Goal: Task Accomplishment & Management: Use online tool/utility

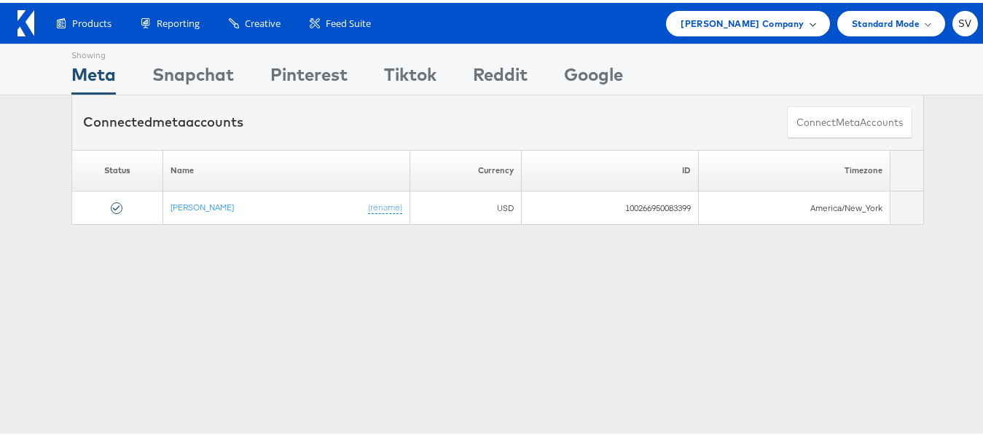
click at [755, 10] on div "[PERSON_NAME] Company" at bounding box center [747, 20] width 163 height 25
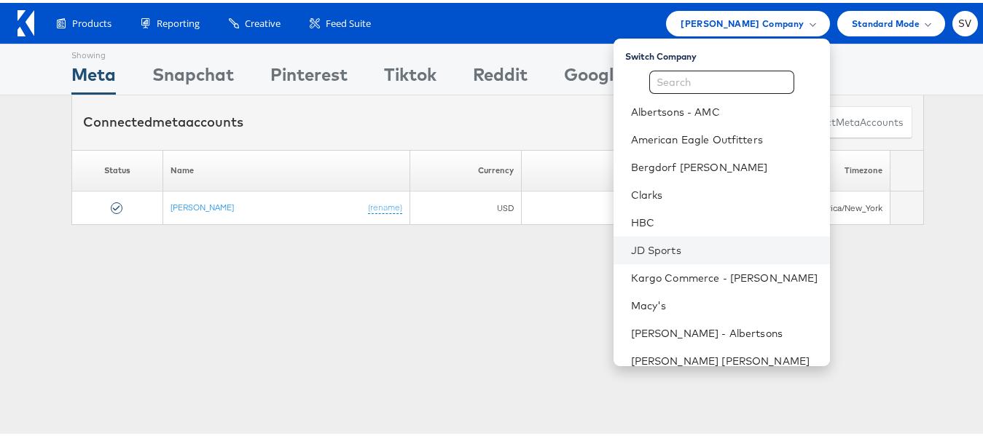
scroll to position [70, 0]
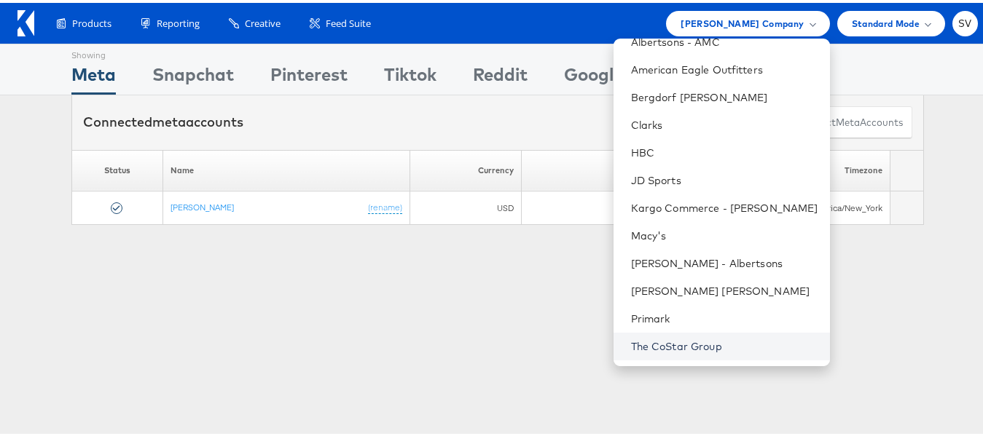
click at [654, 339] on link "The CoStar Group" at bounding box center [724, 343] width 187 height 15
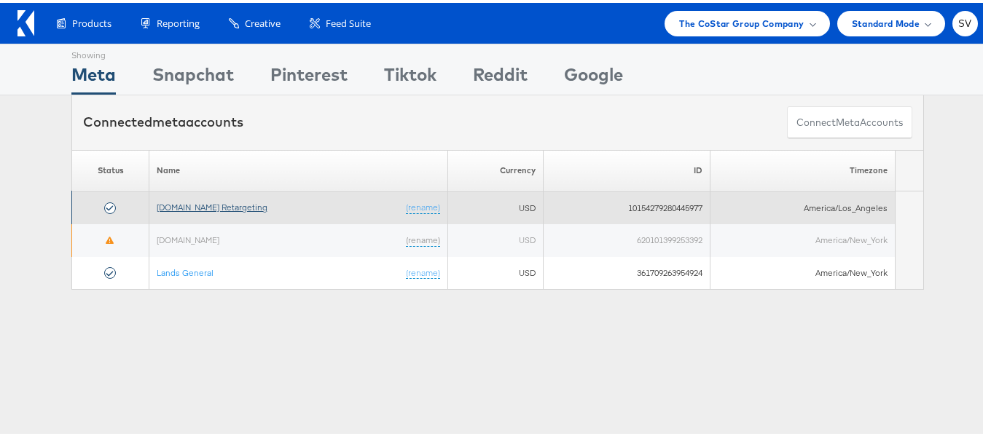
click at [200, 202] on link "Apartments.com Retargeting" at bounding box center [212, 204] width 111 height 11
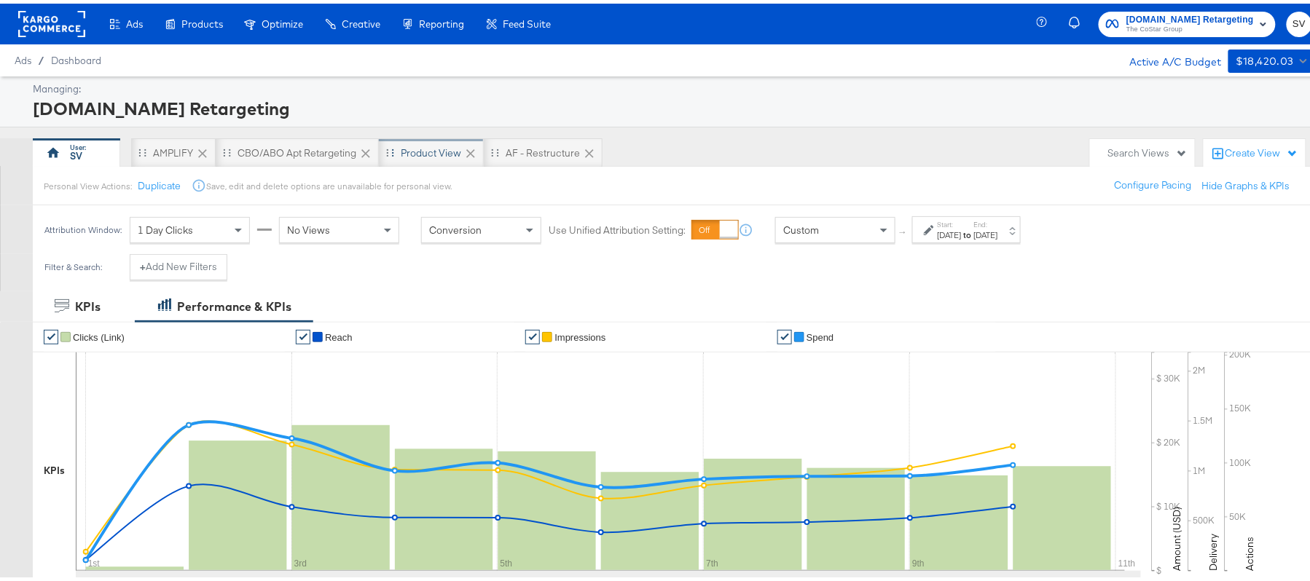
click at [424, 156] on div "Product View" at bounding box center [431, 150] width 60 height 14
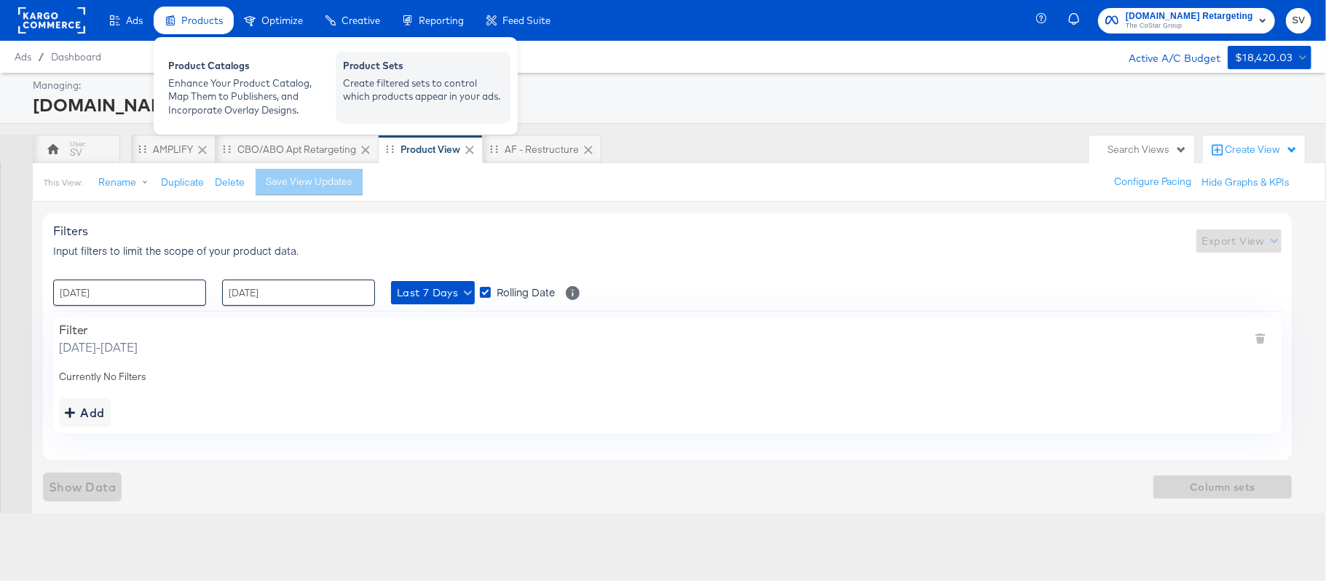
click at [382, 83] on div "Create filtered sets to control which products appear in your ads." at bounding box center [423, 89] width 160 height 27
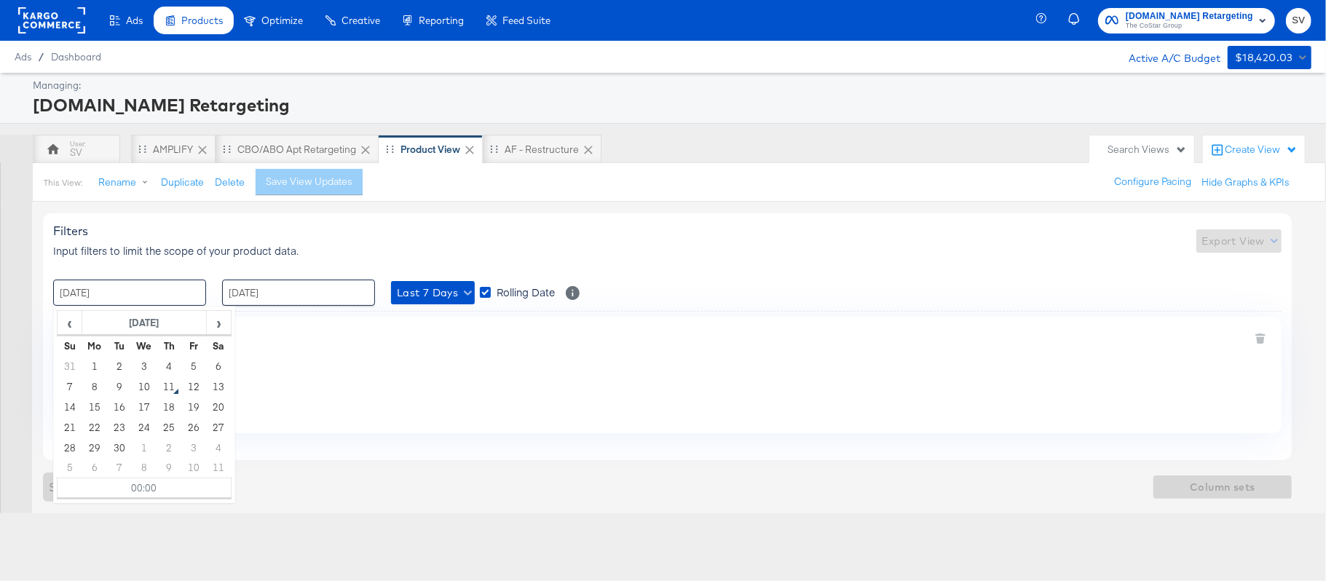
click at [138, 300] on input "04 / September / 2025" at bounding box center [129, 293] width 153 height 26
click at [98, 371] on td "1" at bounding box center [94, 366] width 25 height 20
type input "01 / September / 2025 00:00"
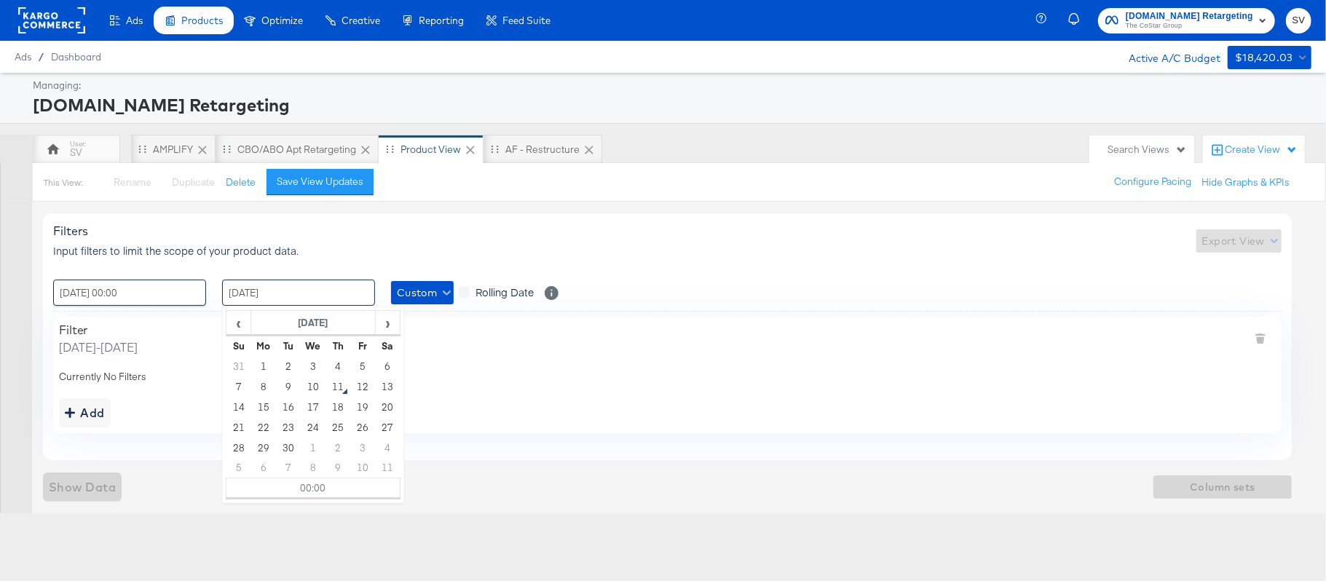
click at [296, 302] on input "10 / September / 2025" at bounding box center [298, 293] width 153 height 26
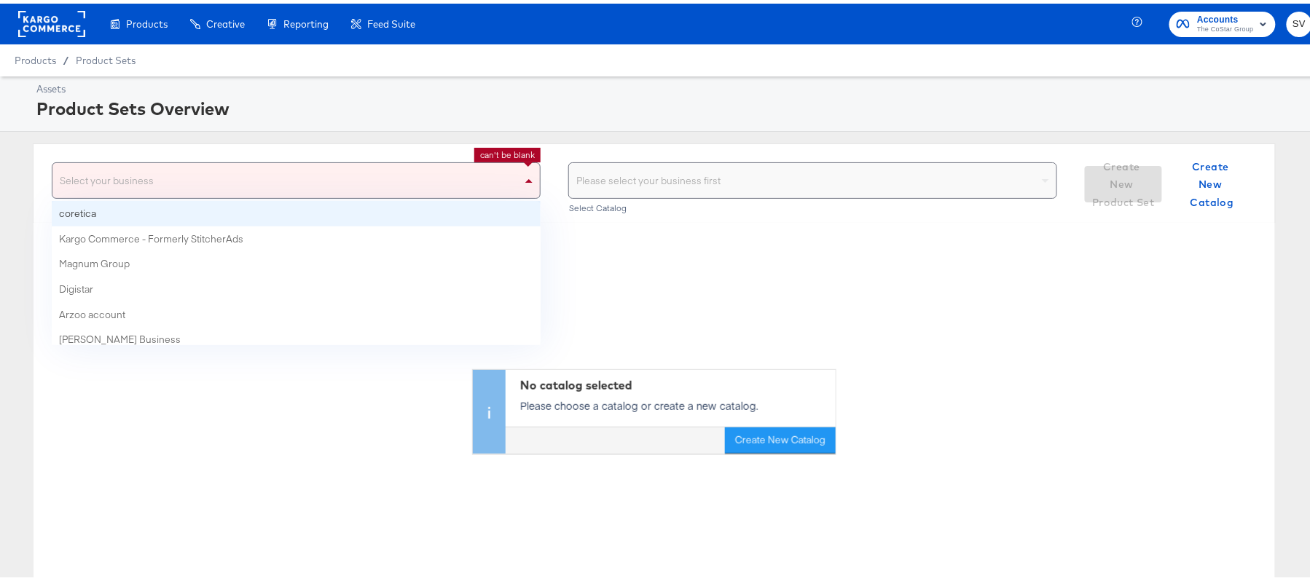
click at [135, 176] on div "Select your business" at bounding box center [295, 177] width 487 height 35
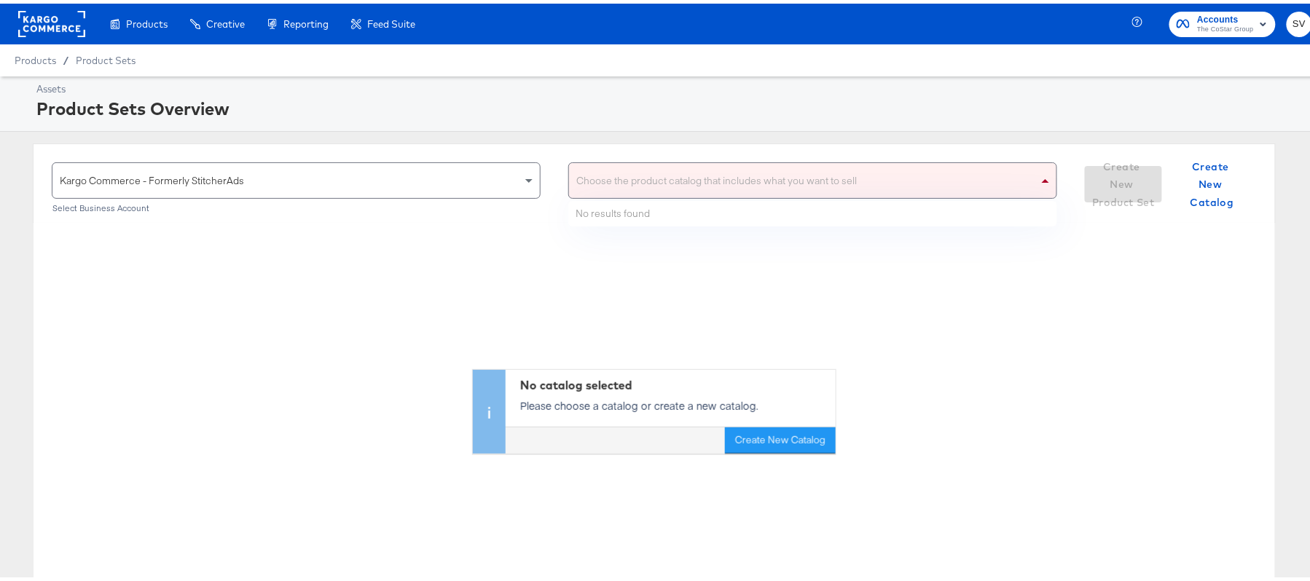
click at [752, 189] on div "Choose the product catalog that includes what you want to sell" at bounding box center [812, 177] width 487 height 35
type input "ahl"
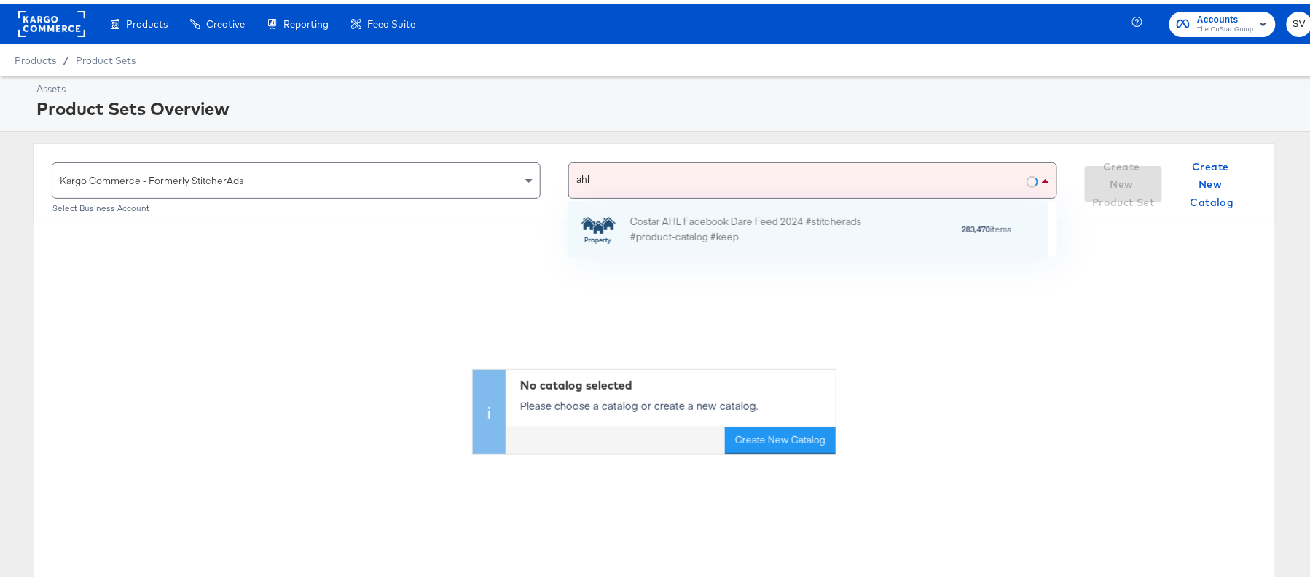
scroll to position [39, 463]
click at [750, 224] on div "Costar AHL Facebook Dare Feed 2024 #stitcherads #product-catalog #keep" at bounding box center [757, 225] width 255 height 31
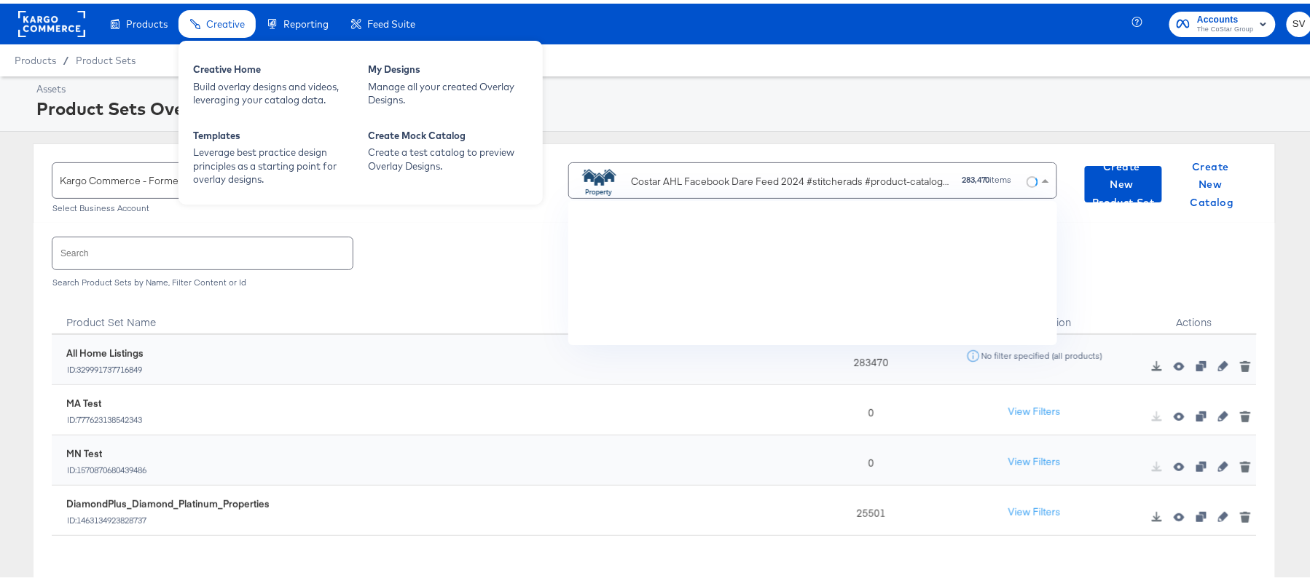
scroll to position [127, 463]
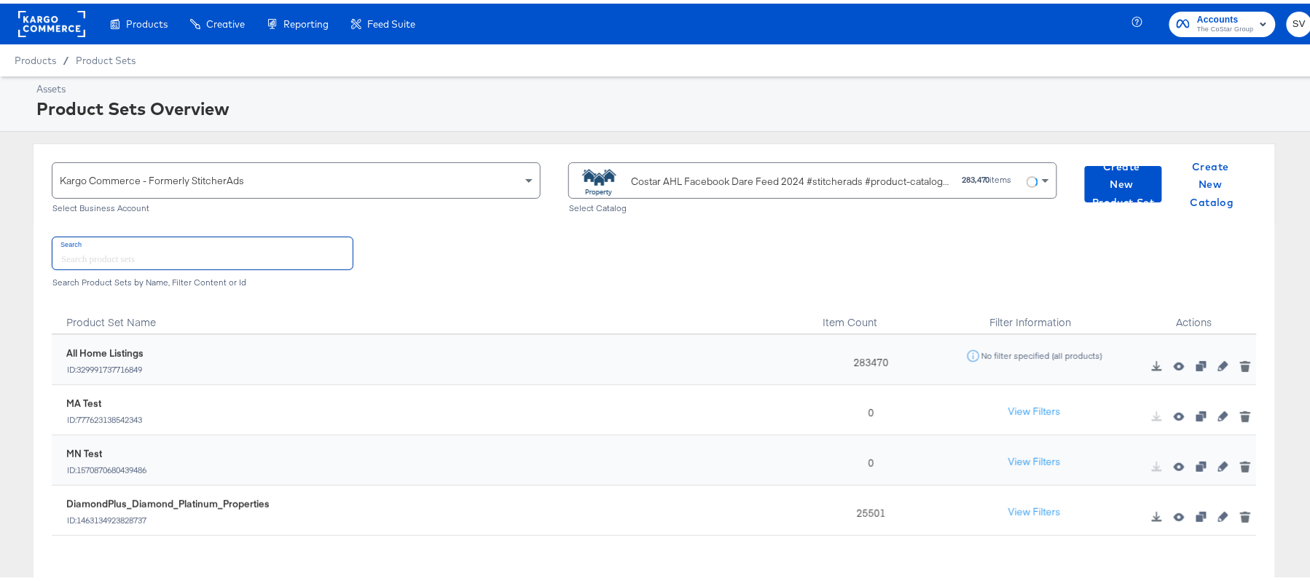
paste input "DiamondPlus_Diamond_Platinum_Properties"
click at [286, 256] on input "text" at bounding box center [202, 249] width 300 height 31
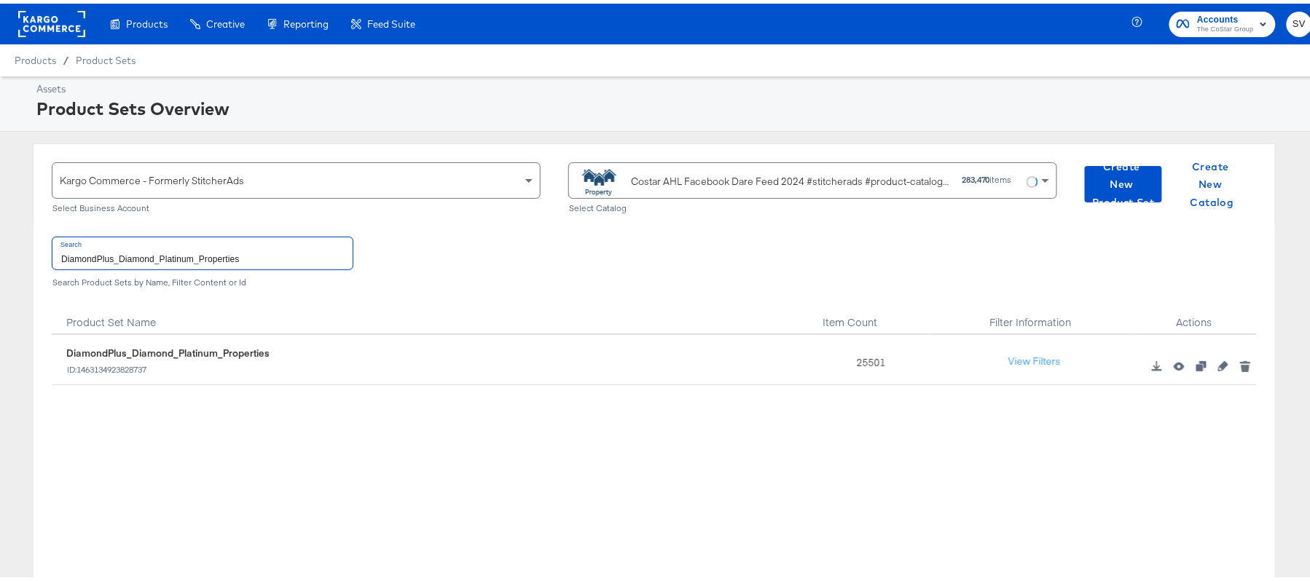
type input "DiamondPlus_Diamond_Platinum_Properties"
click at [865, 363] on div "25501" at bounding box center [867, 356] width 125 height 50
copy div "25501"
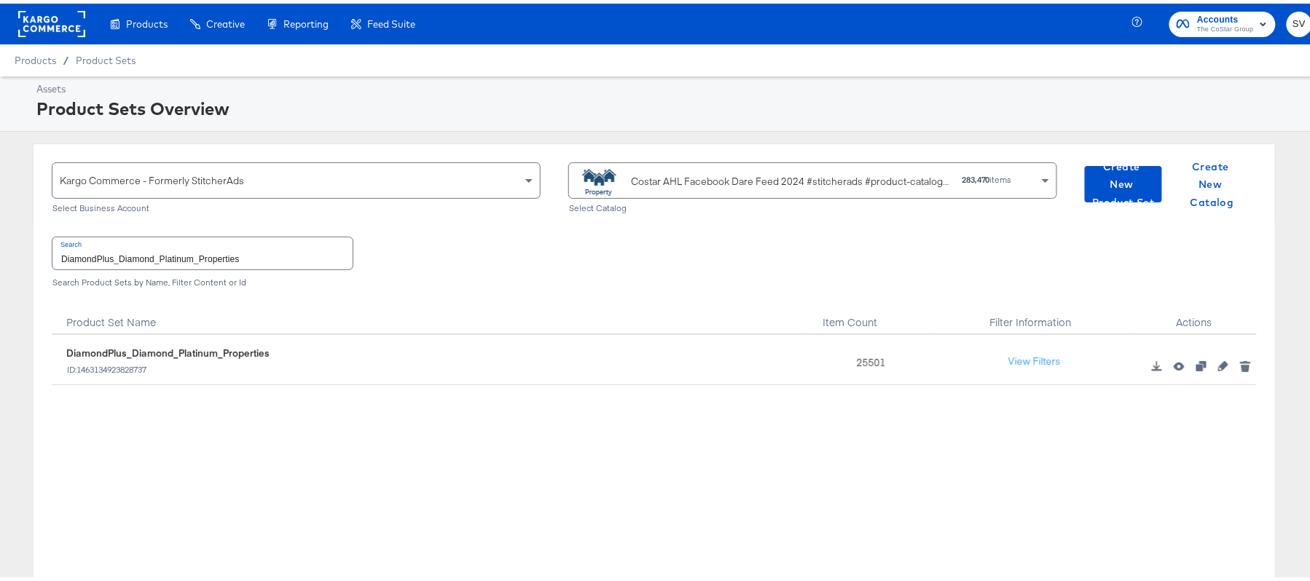
click at [677, 192] on div "Costar AHL Facebook Dare Feed 2024 #stitcherads #product-catalog #keep" at bounding box center [763, 177] width 374 height 29
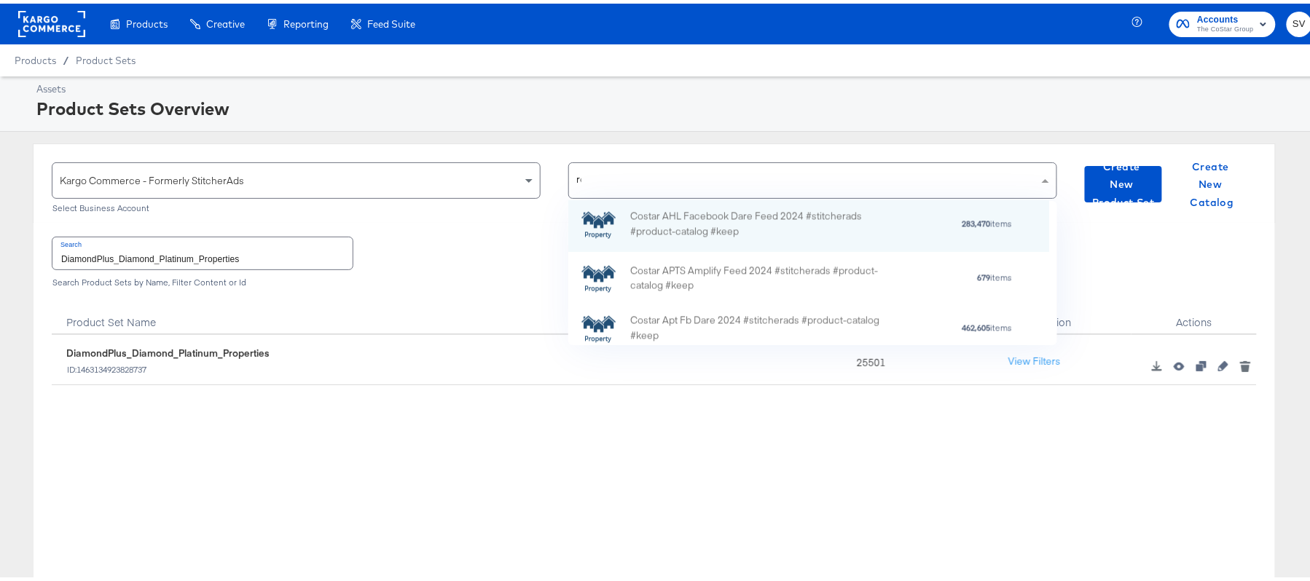
scroll to position [1017, 0]
type input "ren"
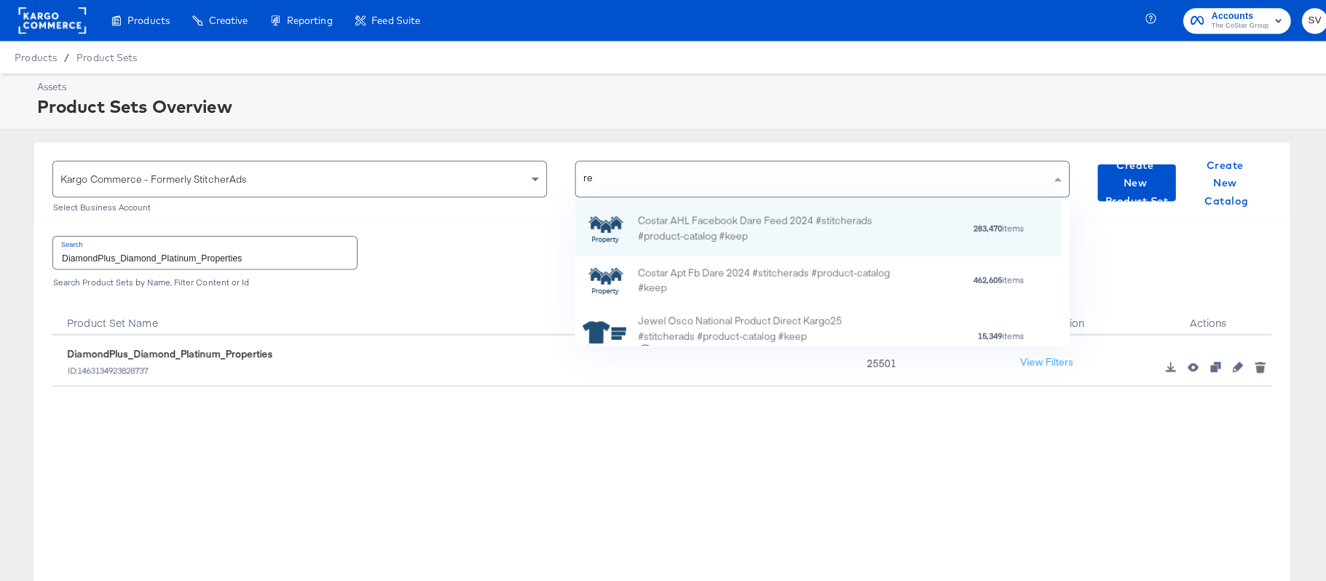
scroll to position [17, 17]
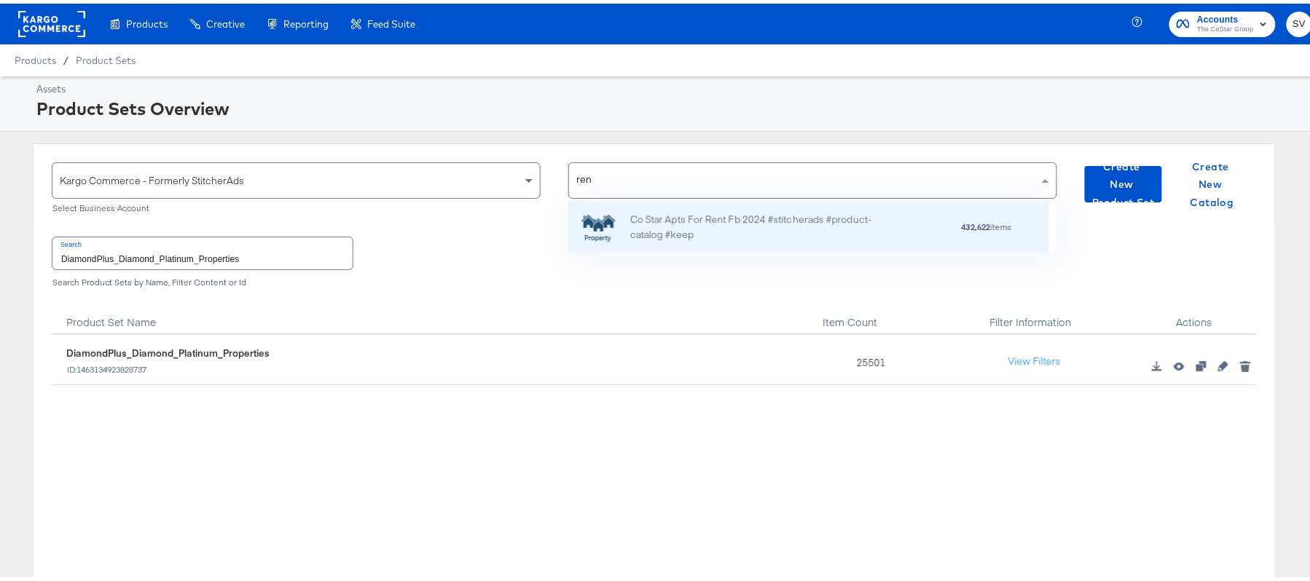
click at [732, 219] on div "Co Star Apts For Rent Fb 2024 #stitcherads #product-catalog #keep" at bounding box center [757, 223] width 255 height 31
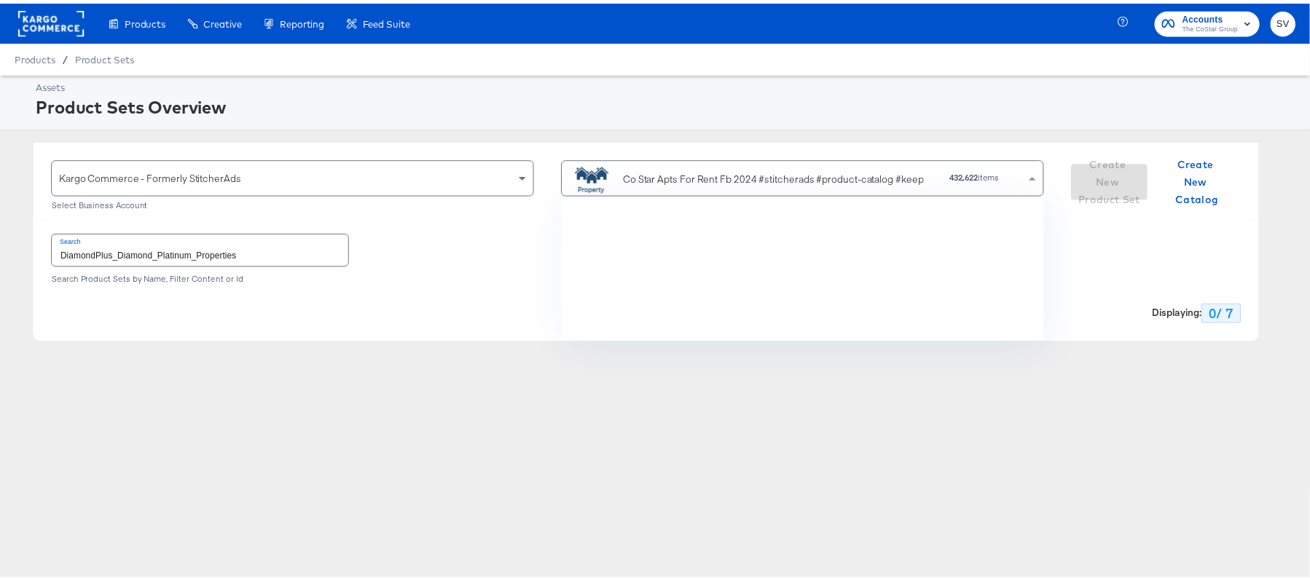
scroll to position [127, 472]
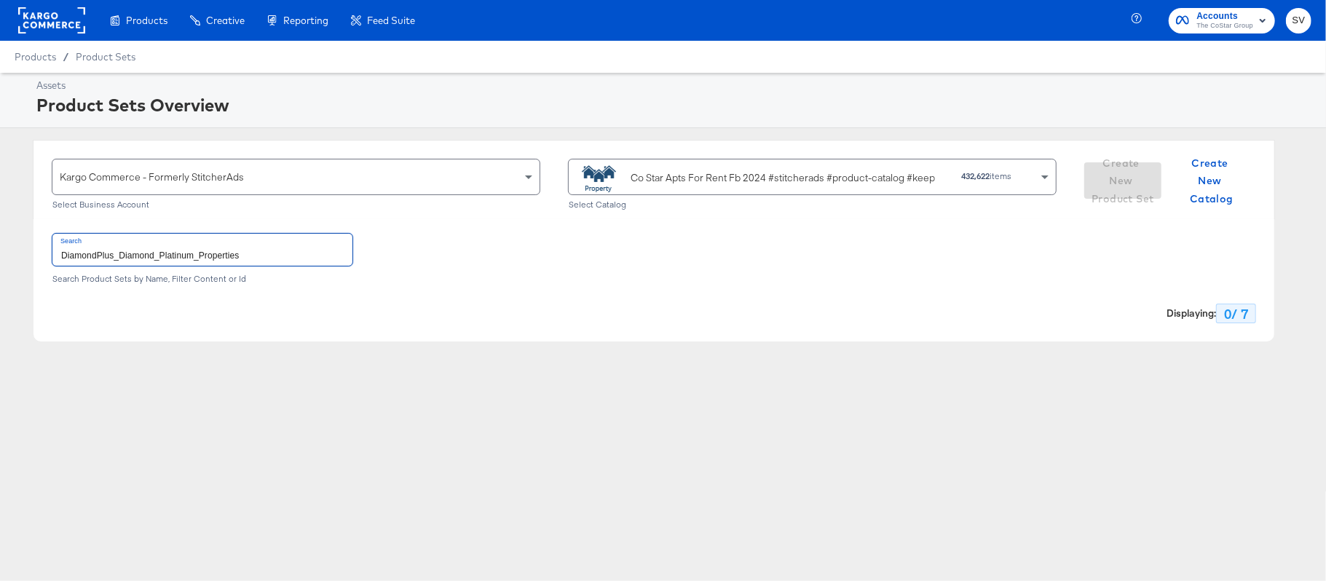
click at [242, 252] on input "DiamondPlus_Diamond_Platinum_Properties" at bounding box center [202, 249] width 300 height 31
paste input "ForRent.com_Diamond & Platinum"
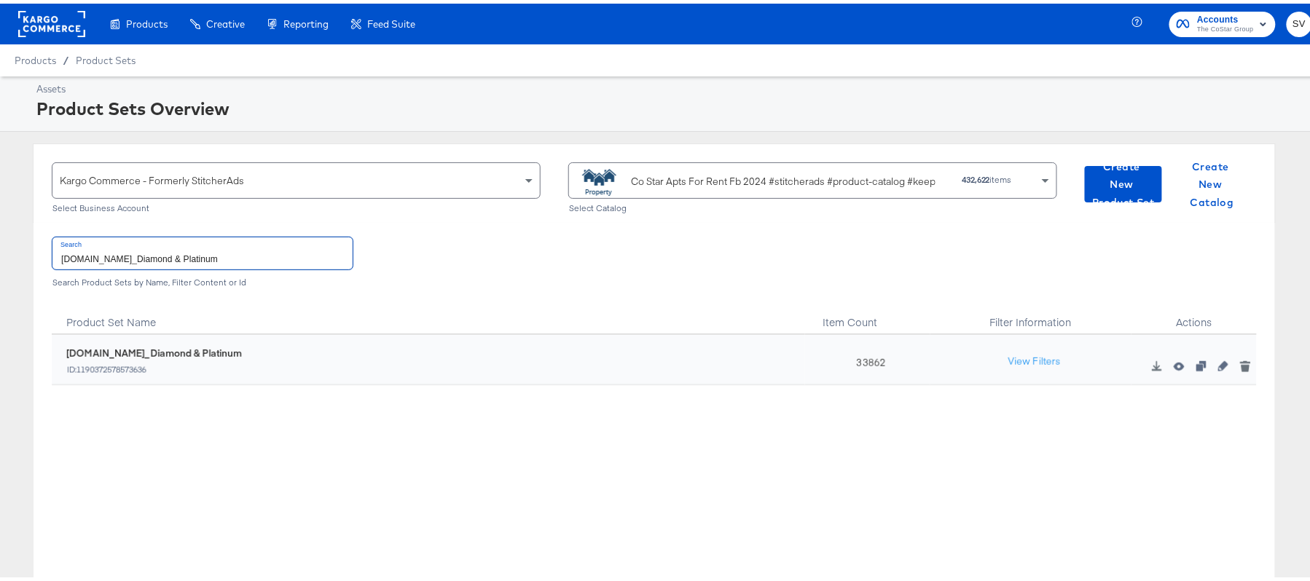
type input "ForRent.com_Diamond & Platinum"
click at [870, 358] on div "33862" at bounding box center [867, 356] width 125 height 50
copy div "33862"
click at [676, 199] on div "Co Star Apts For Rent Fb 2024 #stitcherads #product-catalog #keep 432,622 items…" at bounding box center [812, 184] width 489 height 51
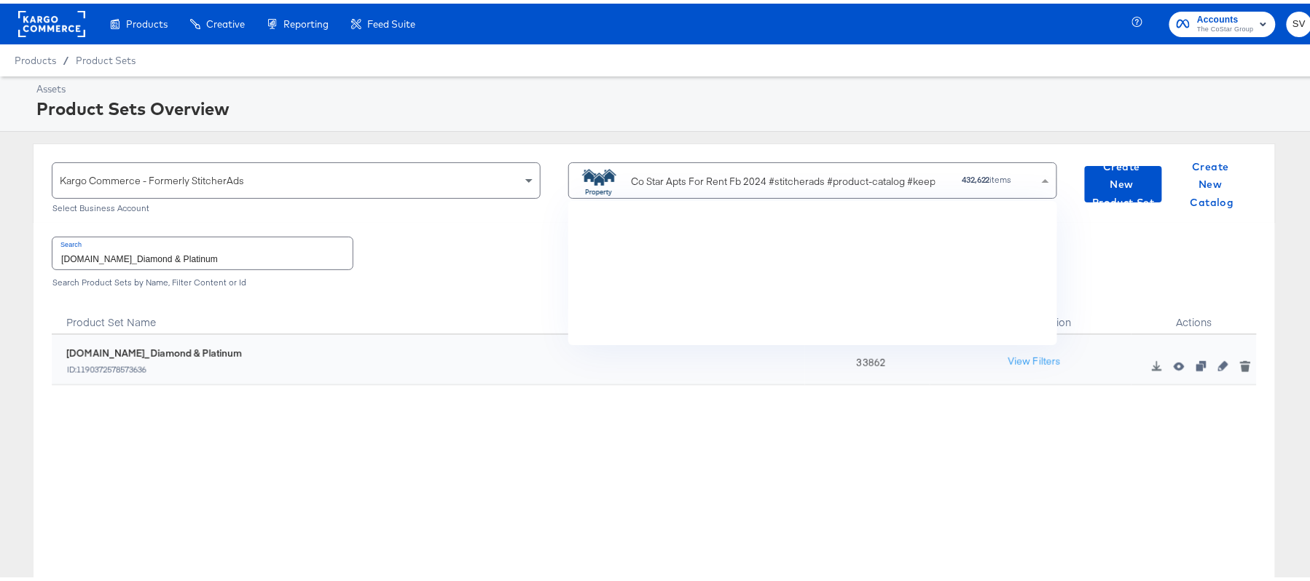
click at [723, 163] on div "Co Star Apts For Rent Fb 2024 #stitcherads #product-catalog #keep 432,622 items" at bounding box center [807, 176] width 462 height 33
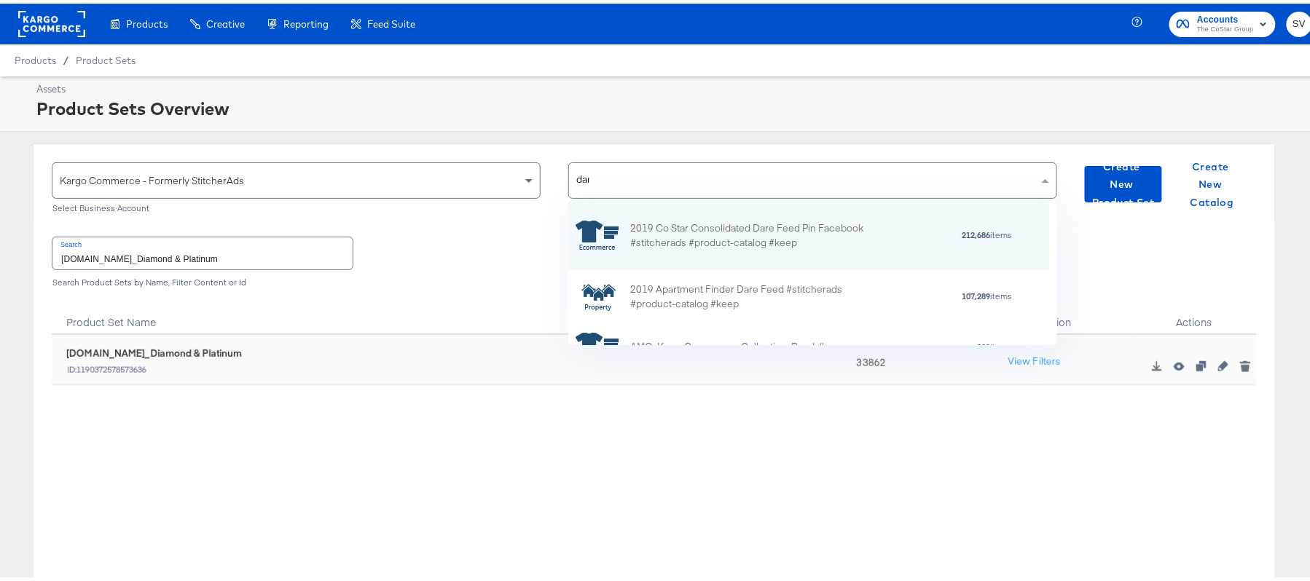
type input "dare"
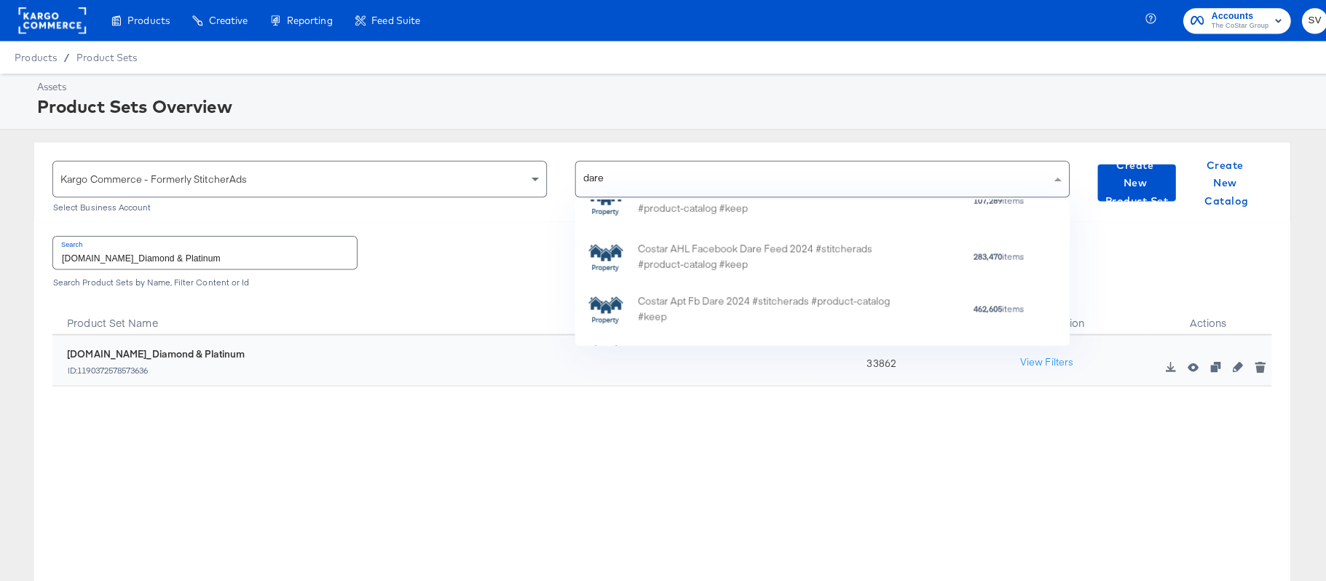
scroll to position [108, 0]
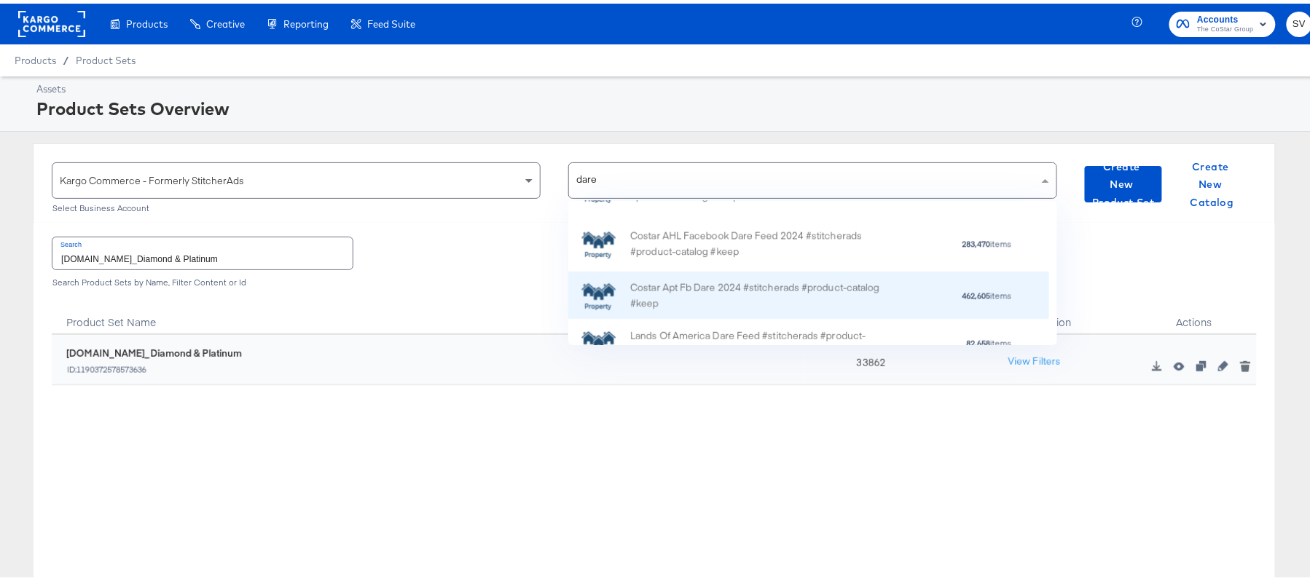
click at [787, 287] on div "Costar Apt Fb Dare 2024 #stitcherads #product-catalog #keep" at bounding box center [757, 292] width 255 height 31
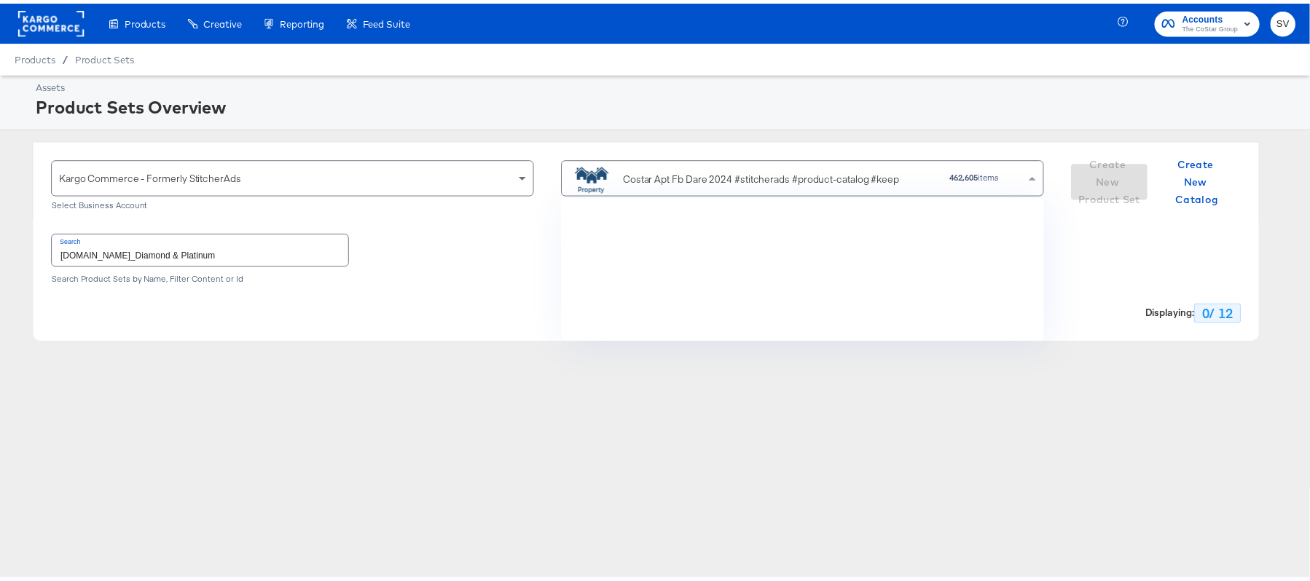
scroll to position [127, 472]
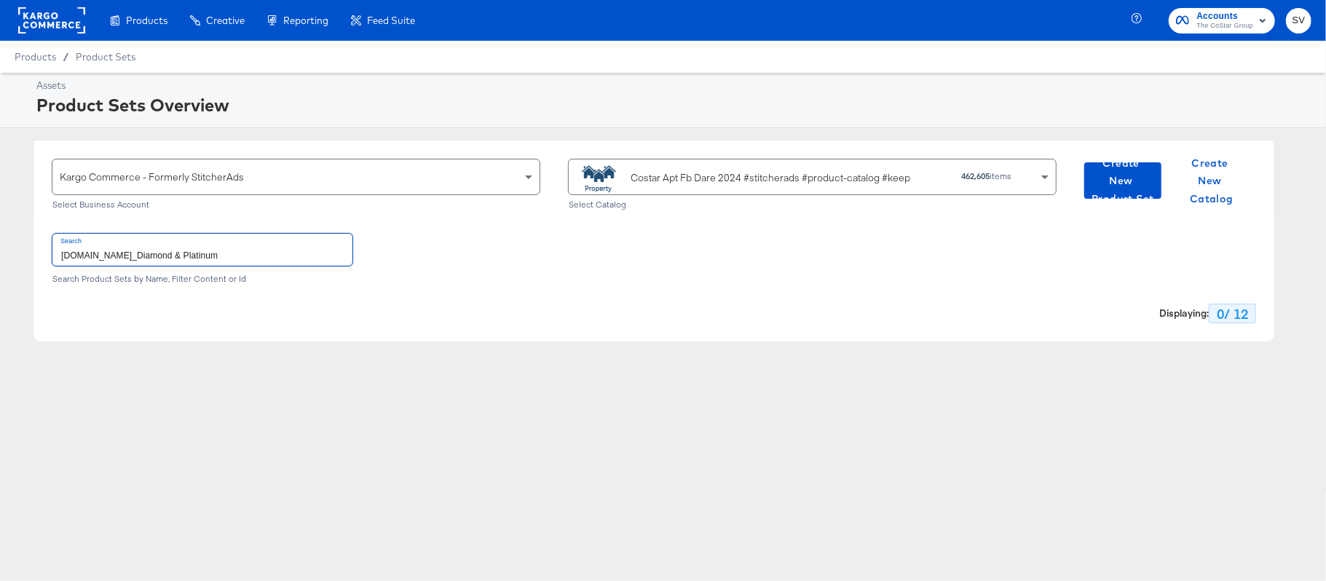
click at [316, 254] on input "ForRent.com_Diamond & Platinum" at bounding box center [202, 249] width 300 height 31
paste input "DARECatalog_Apts_AllPlatinum_AllDiamond"
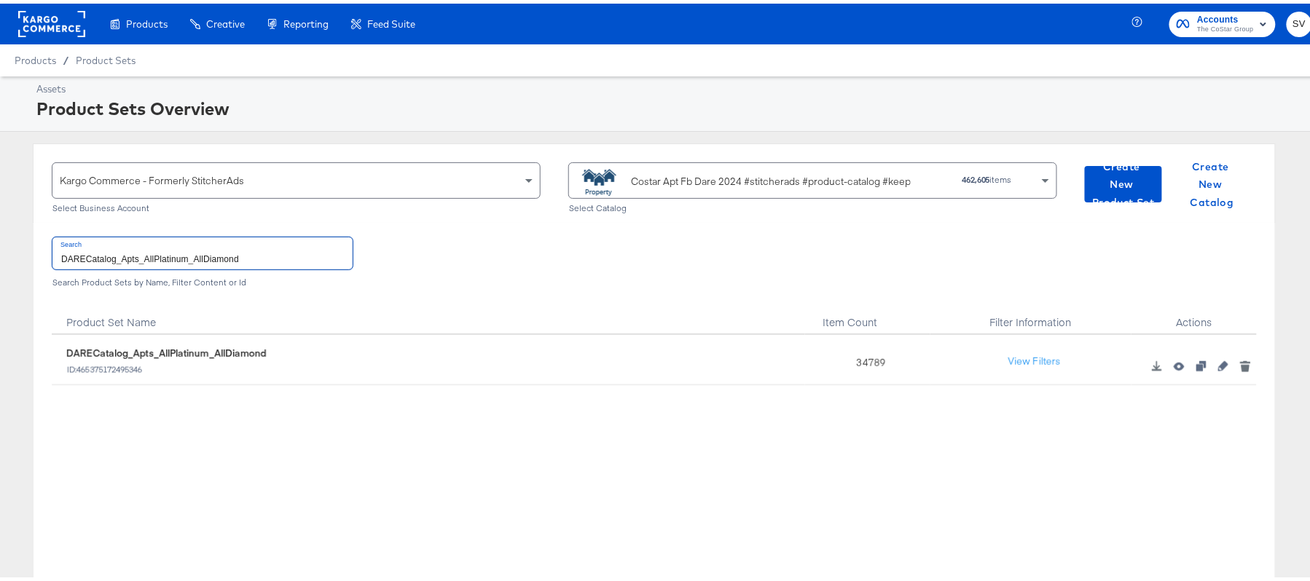
type input "DARECatalog_Apts_AllPlatinum_AllDiamond"
click at [863, 358] on div "34789" at bounding box center [867, 356] width 125 height 50
copy div "34789"
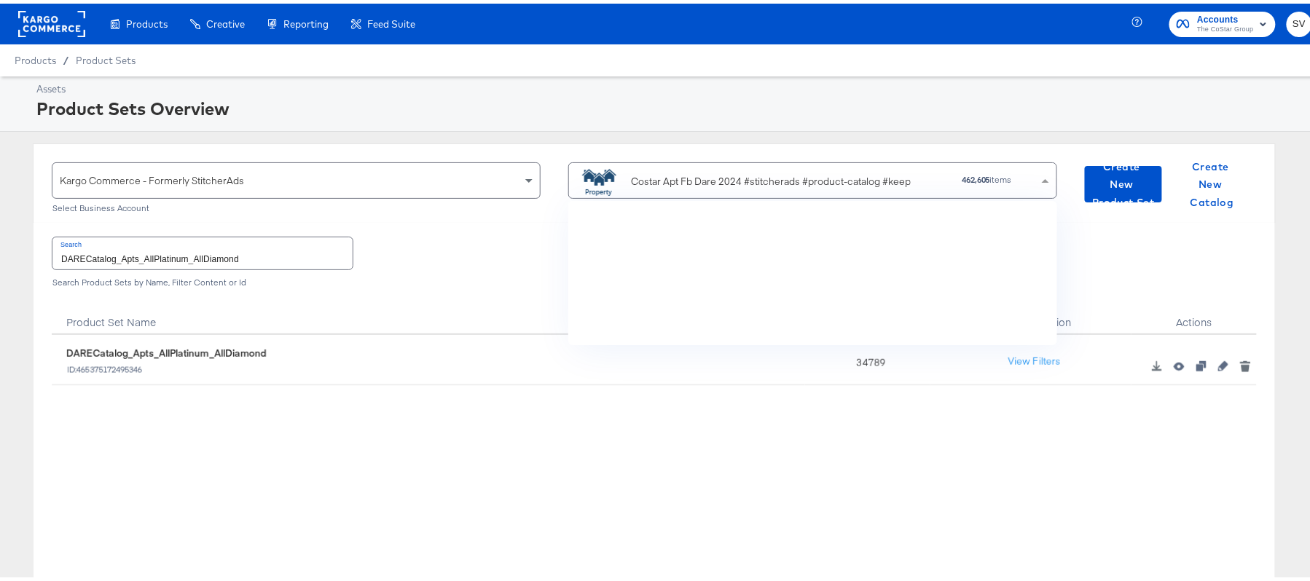
scroll to position [127, 463]
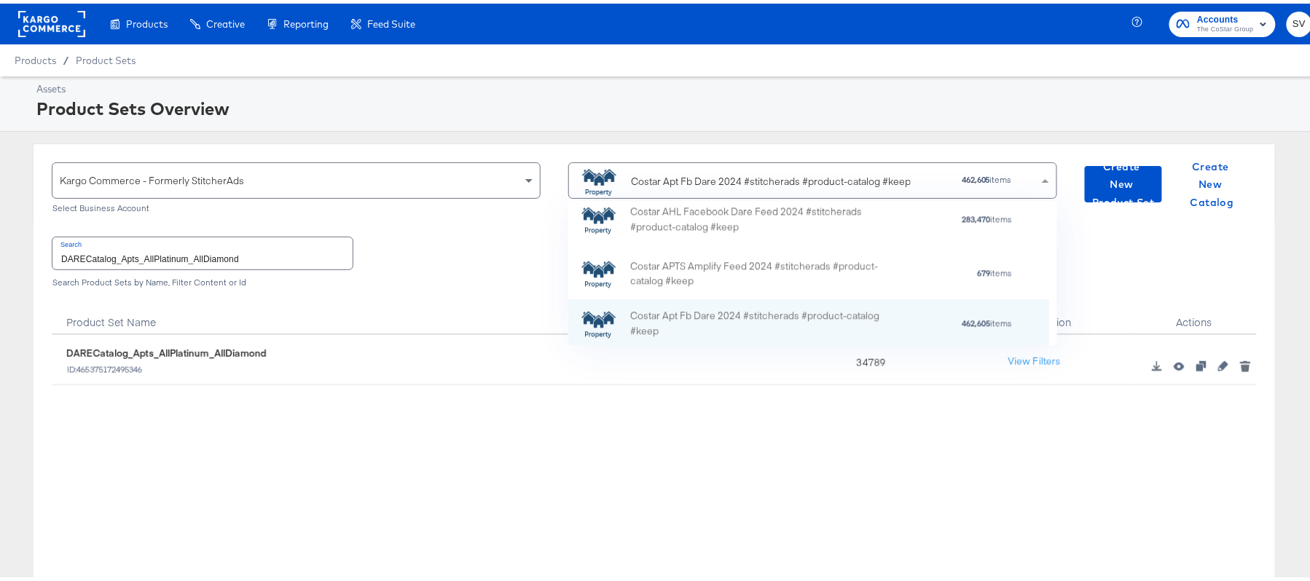
click at [695, 184] on div "Costar Apt Fb Dare 2024 #stitcherads #product-catalog #keep" at bounding box center [771, 177] width 280 height 15
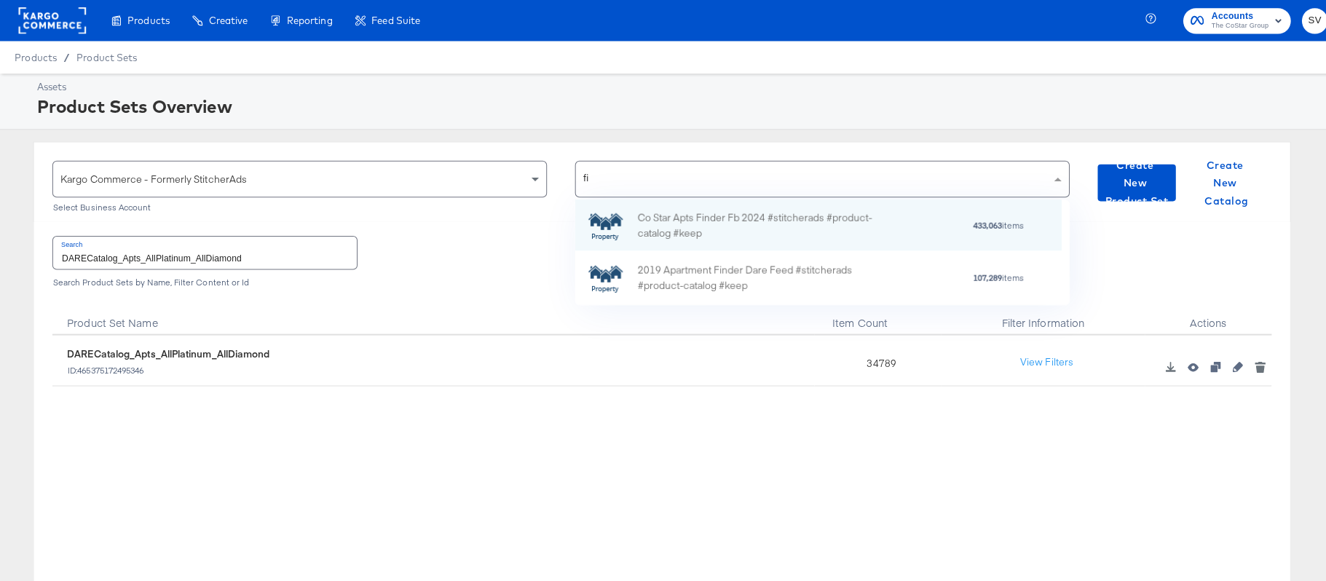
scroll to position [17, 17]
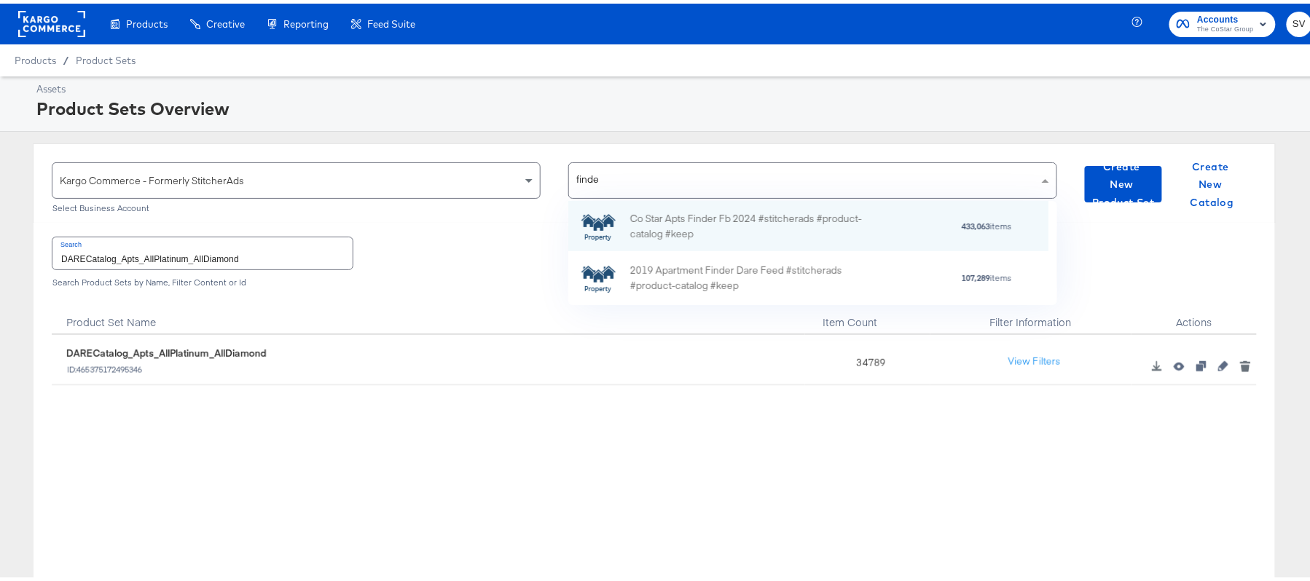
type input "finder"
click at [693, 223] on div "Co Star Apts Finder Fb 2024 #stitcherads #product-catalog #keep" at bounding box center [757, 223] width 255 height 31
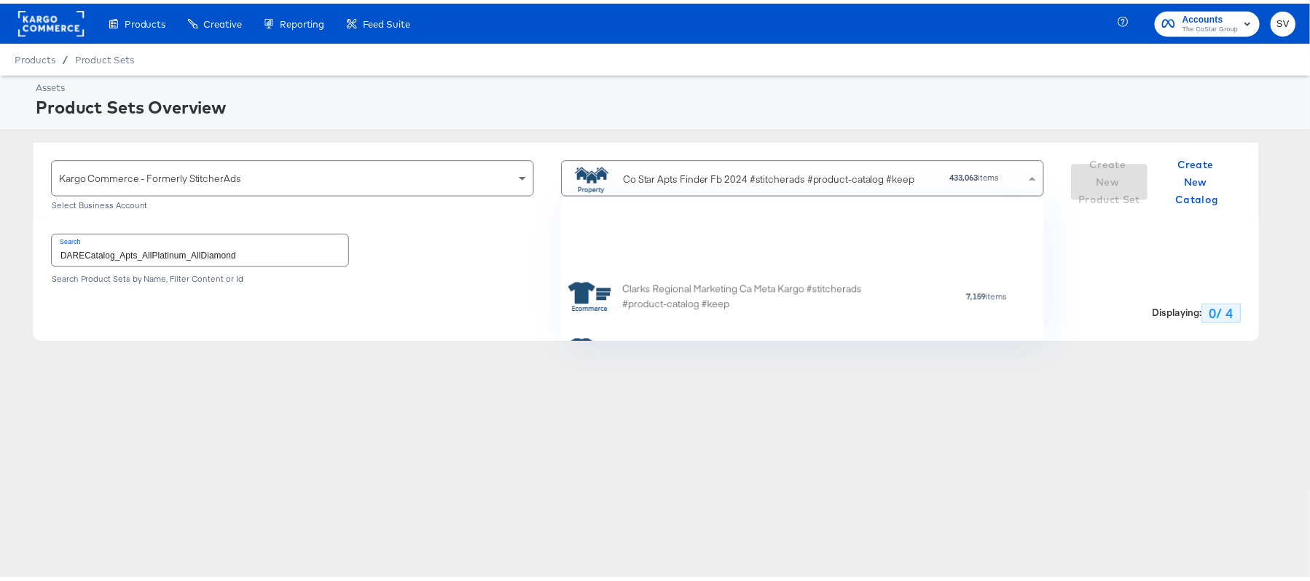
scroll to position [127, 472]
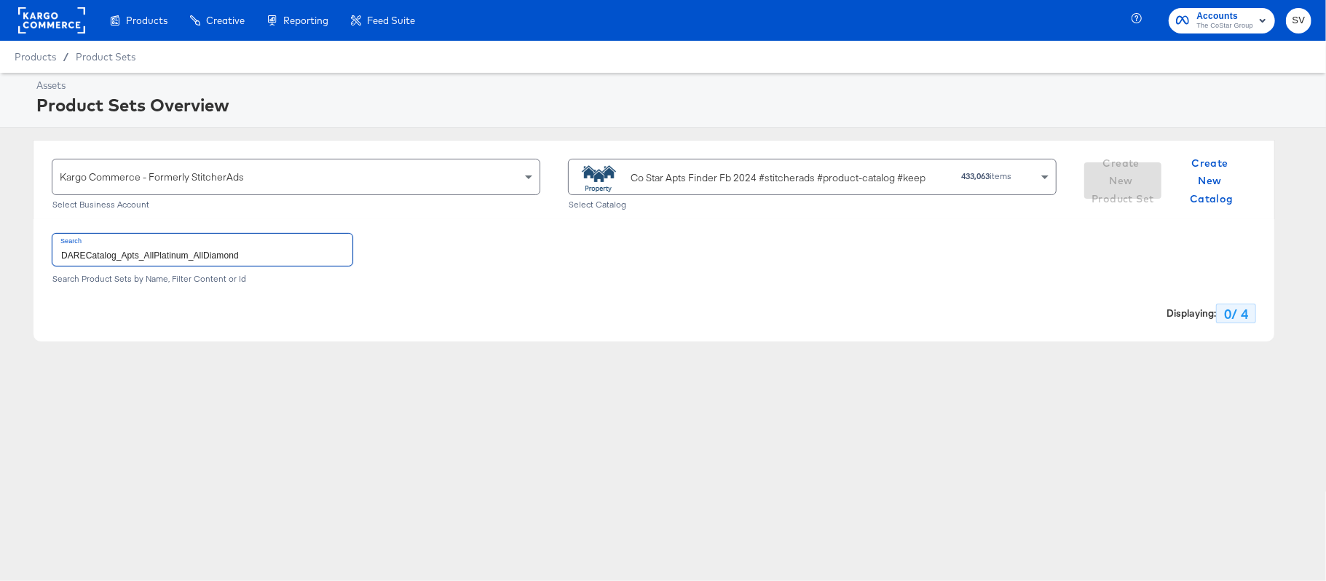
click at [301, 252] on input "DARECatalog_Apts_AllPlatinum_AllDiamond" at bounding box center [202, 249] width 300 height 31
paste input "ApartmentFinder_2024_Diamond & Platinum"
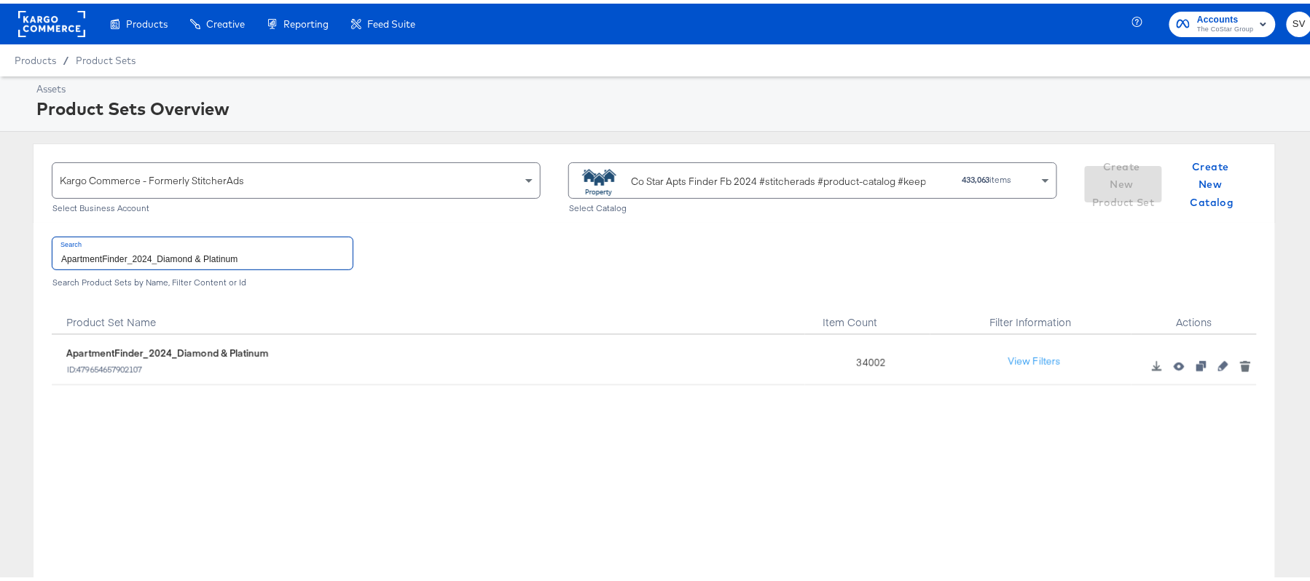
type input "ApartmentFinder_2024_Diamond & Platinum"
click at [867, 356] on div "34002" at bounding box center [867, 356] width 125 height 50
copy div "34002"
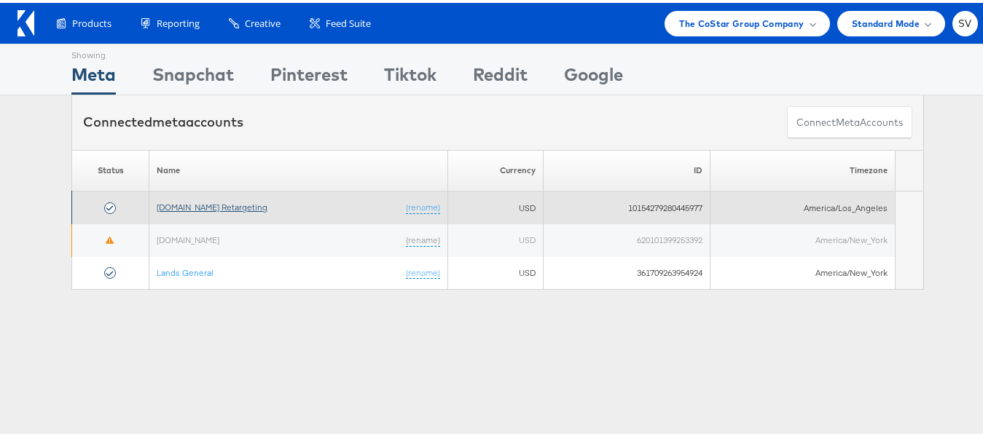
click at [187, 207] on link "Apartments.com Retargeting" at bounding box center [212, 204] width 111 height 11
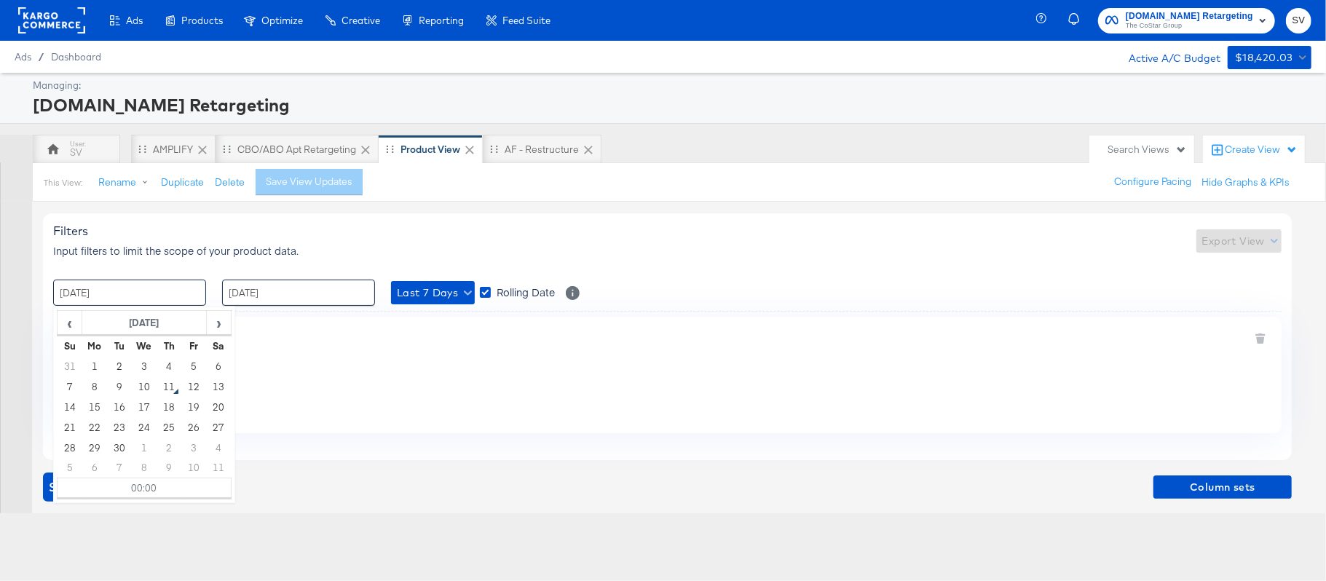
click at [133, 290] on input "[DATE]" at bounding box center [129, 293] width 153 height 26
click at [93, 362] on td "1" at bounding box center [94, 366] width 25 height 20
type input "[DATE] 00:00"
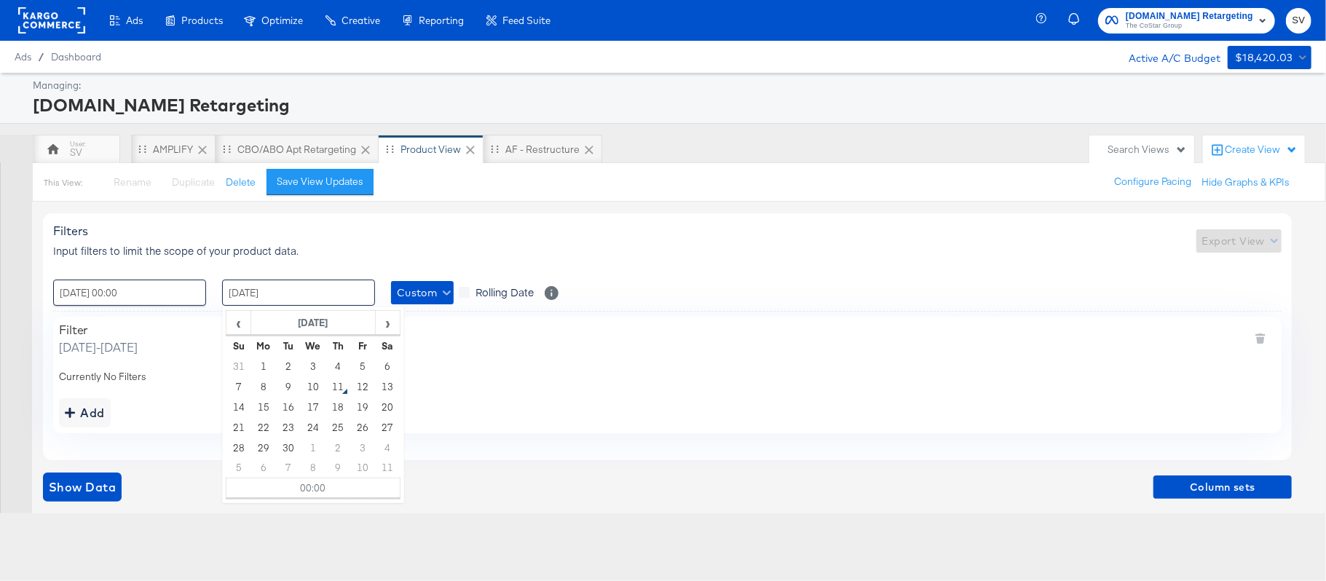
click at [299, 292] on input "[DATE]" at bounding box center [298, 293] width 153 height 26
click at [334, 385] on td "11" at bounding box center [338, 387] width 25 height 20
type input "[DATE] 00:00"
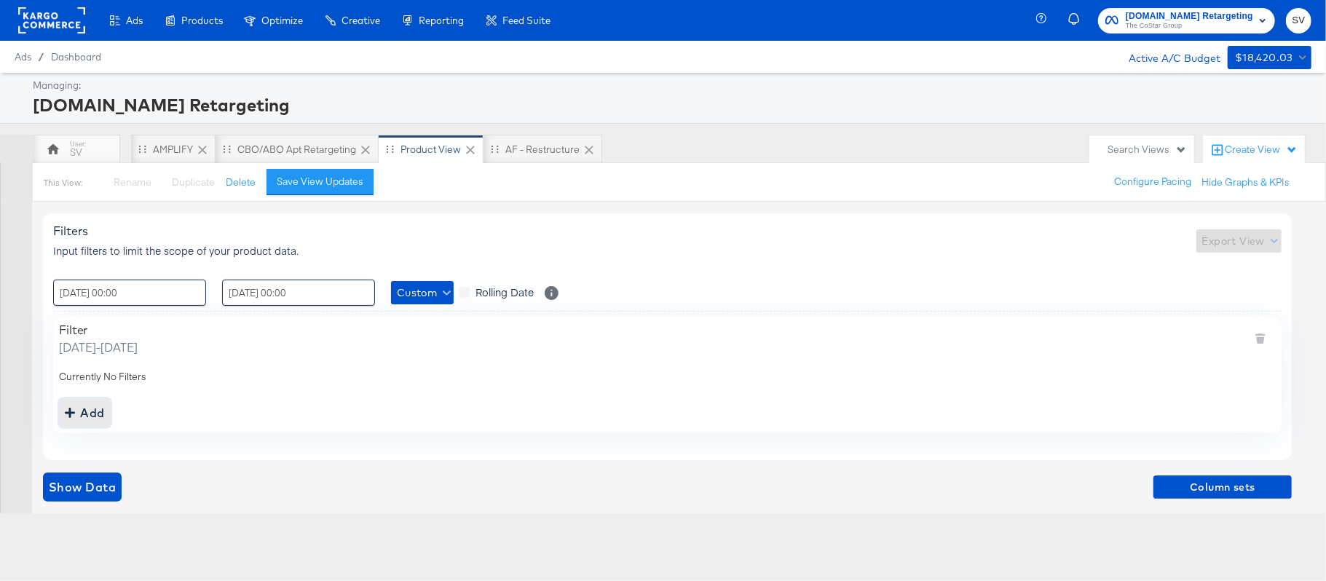
click at [103, 412] on div "Add" at bounding box center [85, 413] width 40 height 20
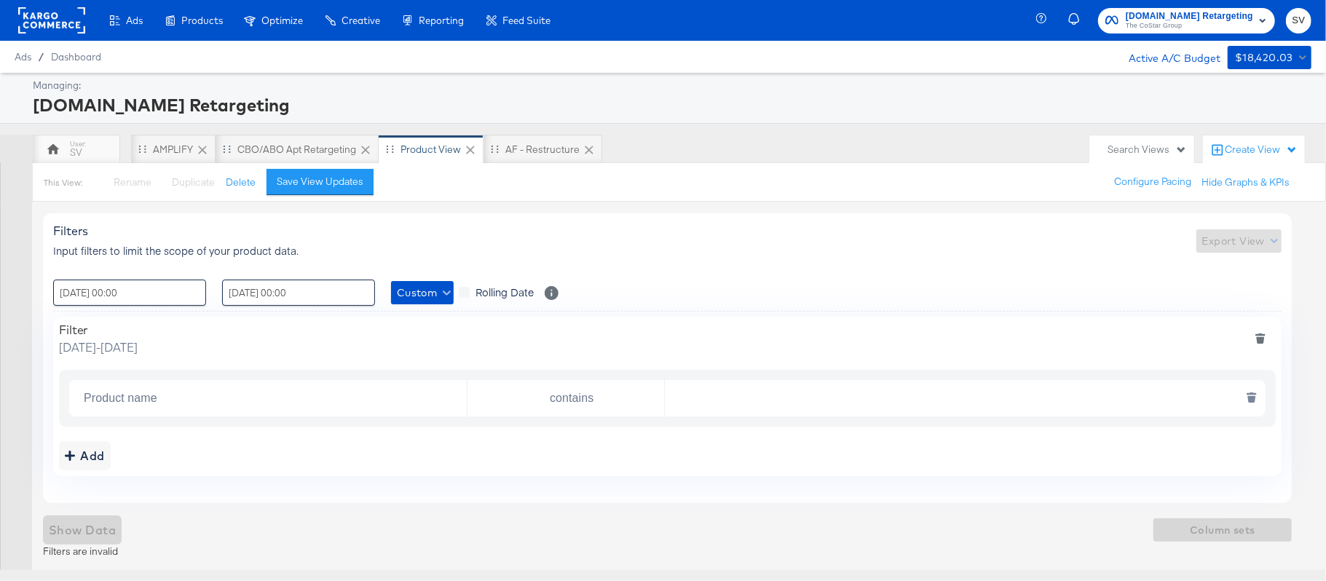
click at [127, 408] on input "Product name" at bounding box center [272, 399] width 389 height 30
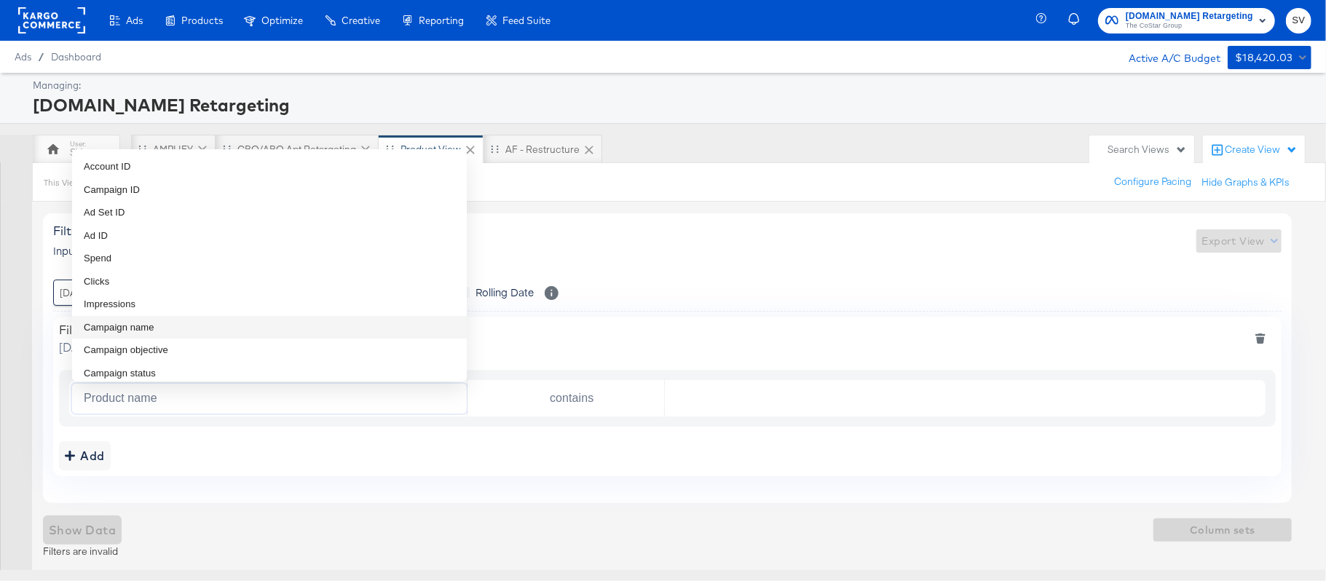
click at [162, 328] on li "Campaign name" at bounding box center [269, 327] width 395 height 23
type input "Campaign name"
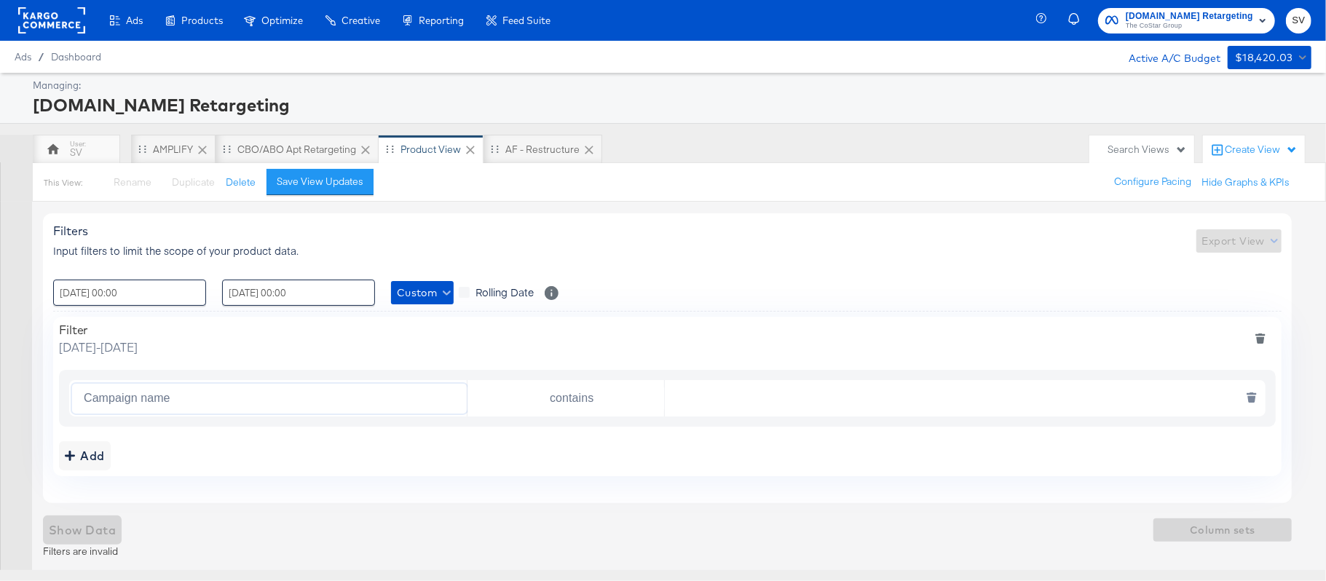
click at [731, 400] on input "text" at bounding box center [961, 399] width 593 height 30
paste input "DARE24"
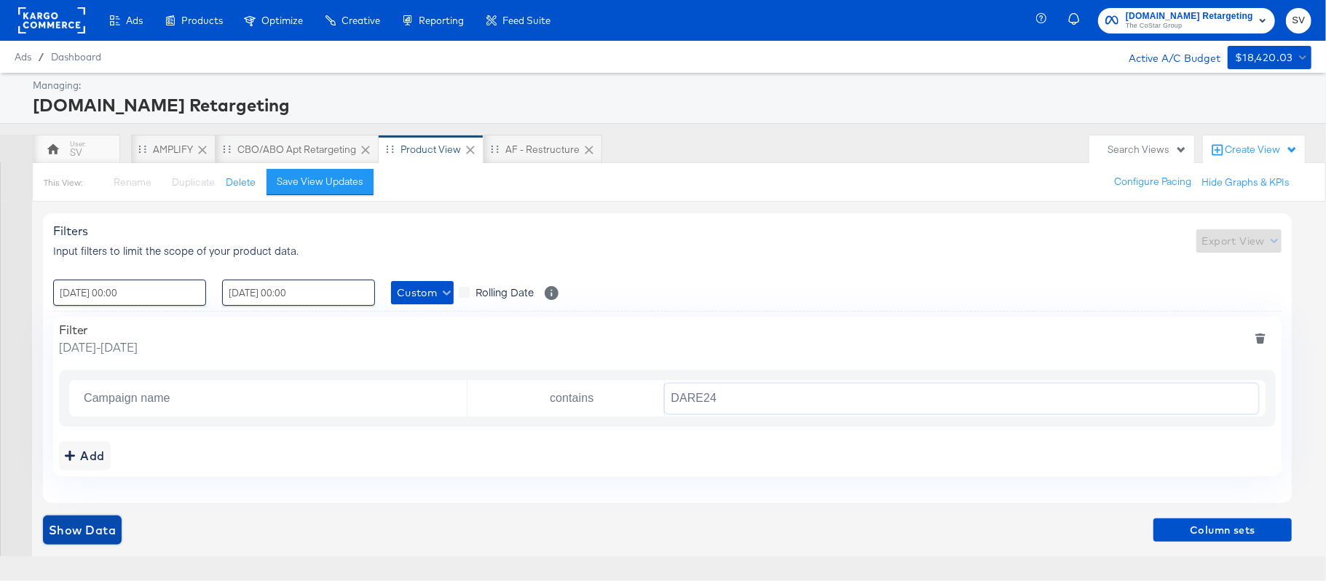
click at [99, 526] on span "Show Data" at bounding box center [82, 530] width 67 height 20
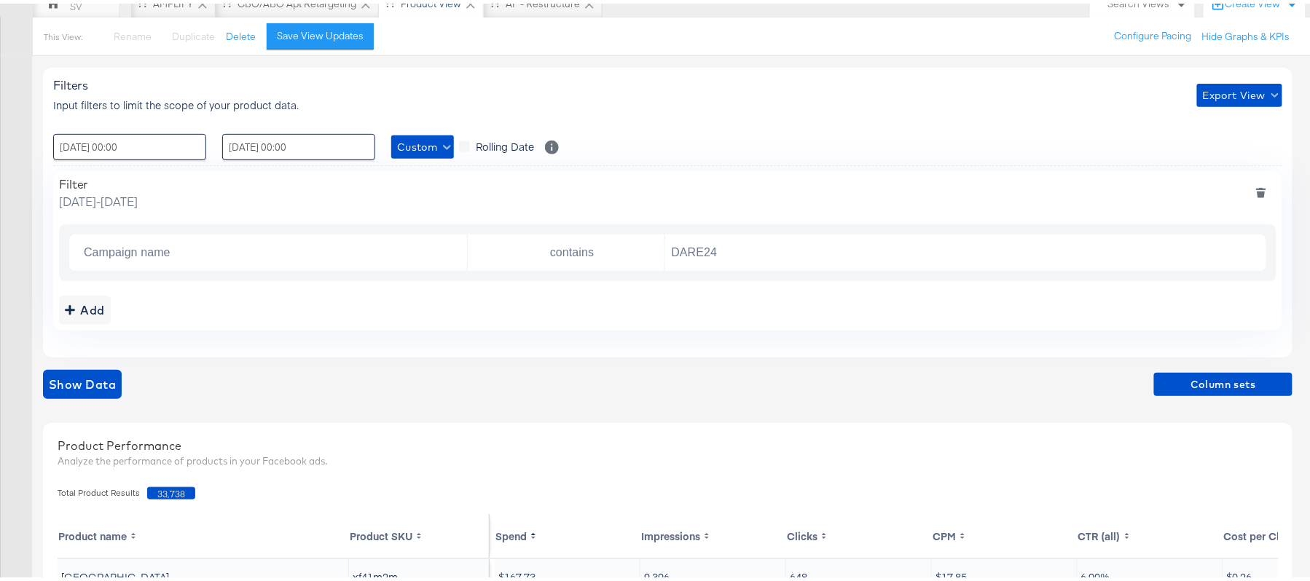
scroll to position [150, 0]
click at [166, 485] on span "33,738" at bounding box center [171, 489] width 48 height 12
copy span "33,738"
click at [730, 251] on input "DARE24" at bounding box center [961, 249] width 593 height 30
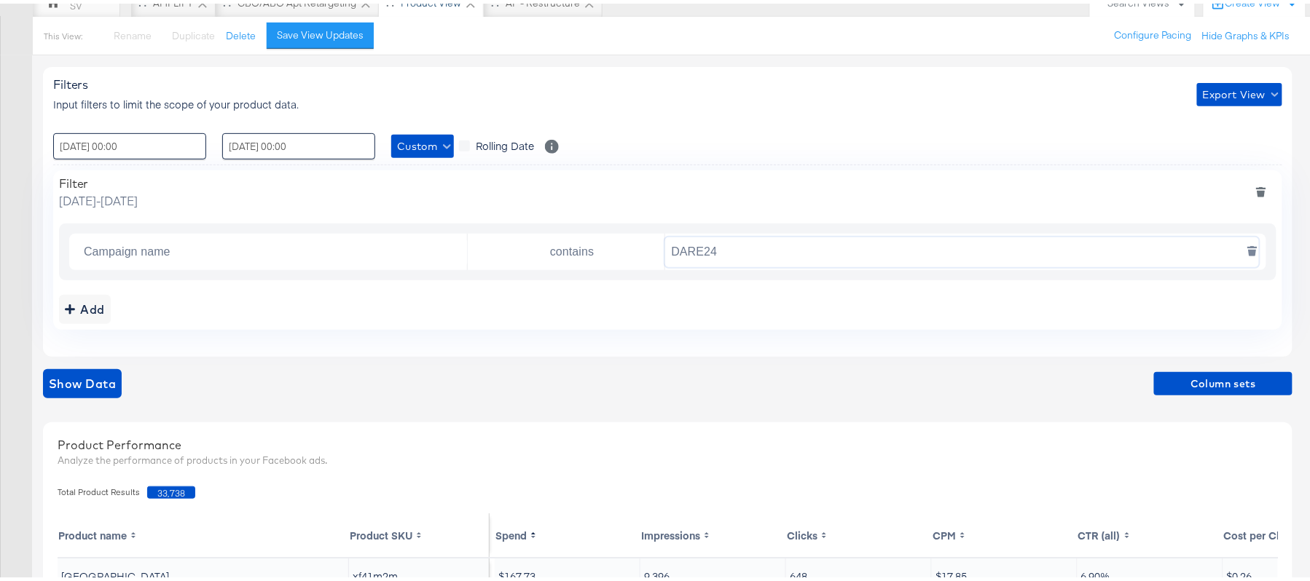
paste input "AHL"
click at [82, 371] on span "Show Data" at bounding box center [82, 380] width 67 height 20
click at [176, 489] on span "12,790" at bounding box center [171, 489] width 48 height 12
copy span "12,790"
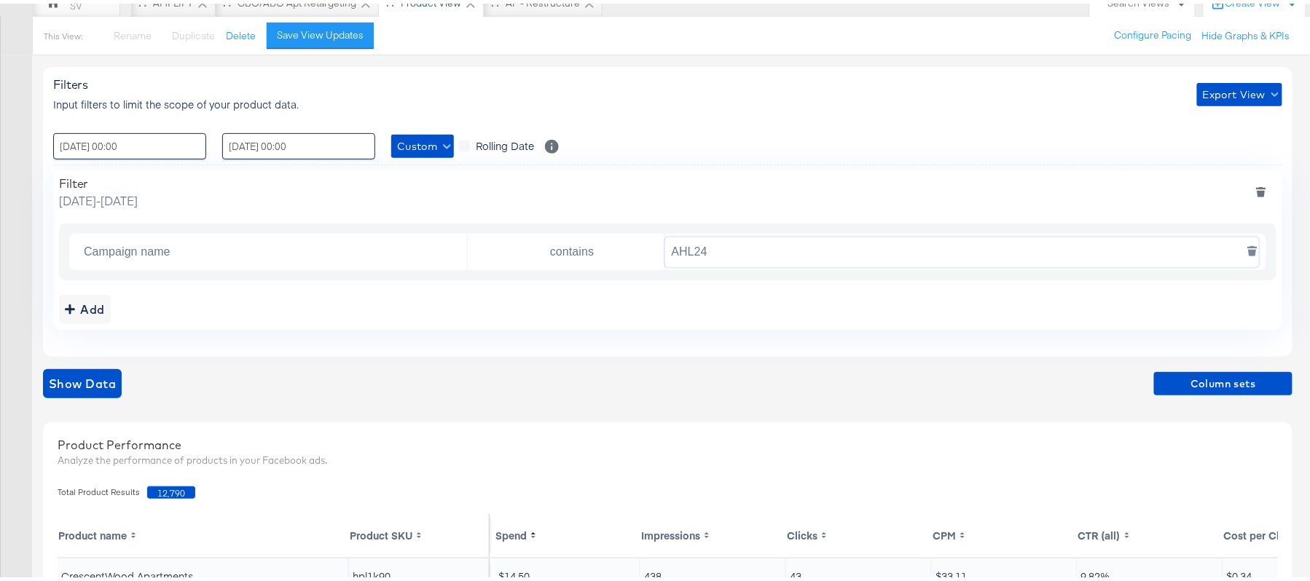
click at [744, 255] on input "AHL24" at bounding box center [961, 249] width 593 height 30
paste input "F"
click at [83, 376] on span "Show Data" at bounding box center [82, 380] width 67 height 20
click at [162, 495] on span "11,552" at bounding box center [171, 489] width 48 height 12
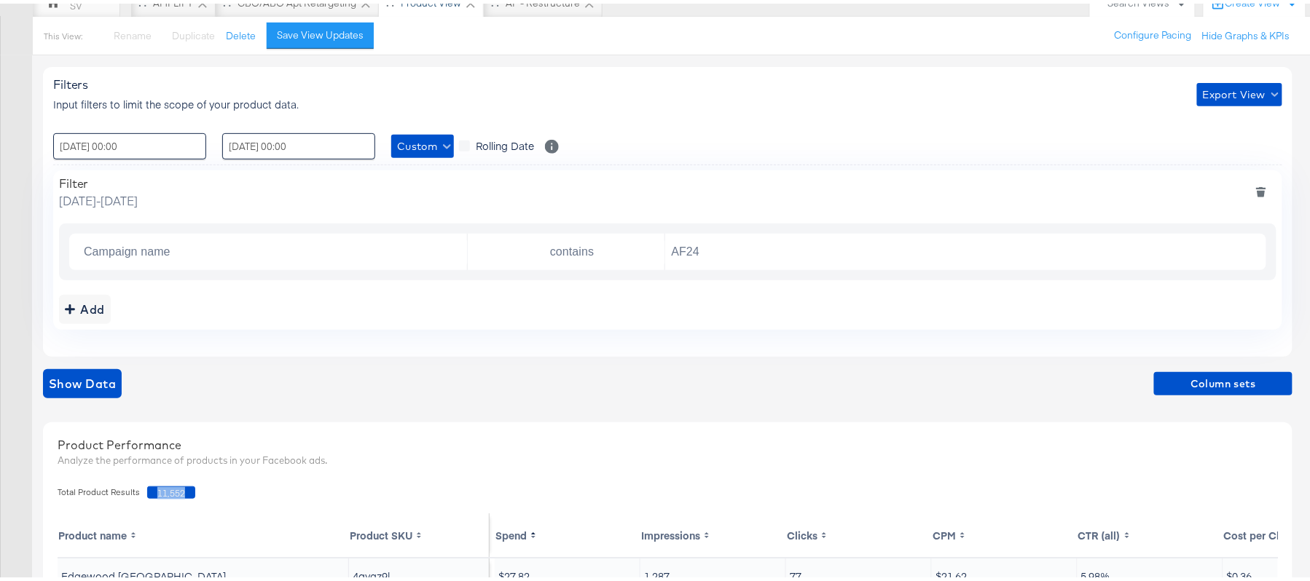
copy span "11,552"
click at [723, 253] on input "AF24" at bounding box center [961, 249] width 593 height 30
paste input "FR"
type input "FR24"
click at [82, 373] on span "Show Data" at bounding box center [82, 380] width 67 height 20
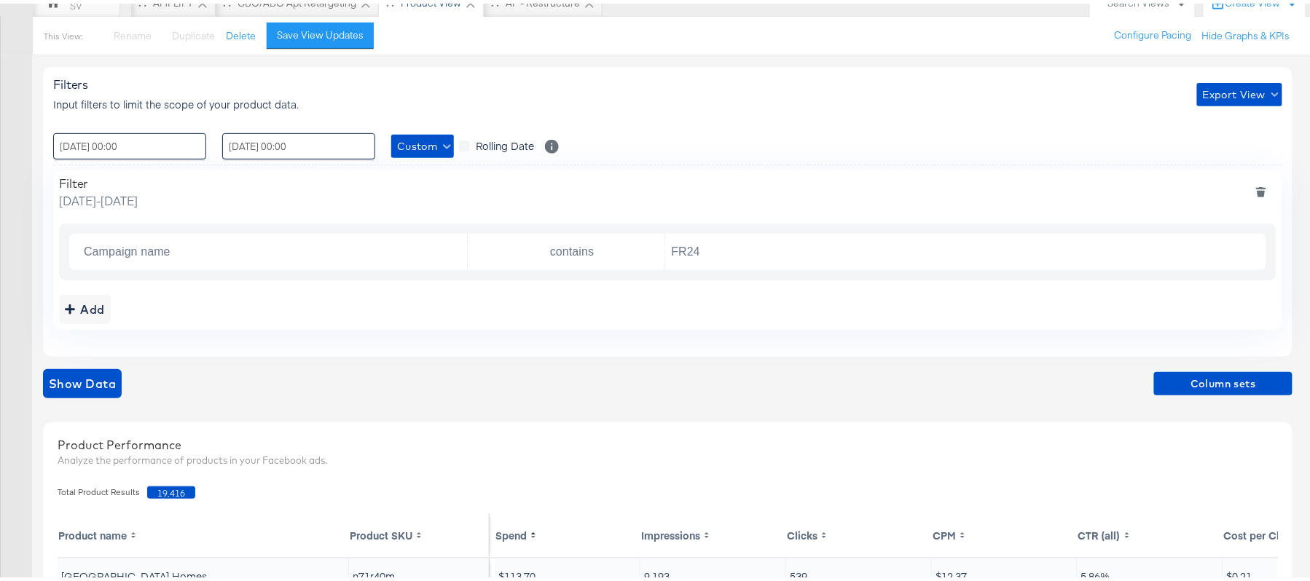
click at [168, 487] on span "19,416" at bounding box center [171, 489] width 48 height 12
copy span "19,416"
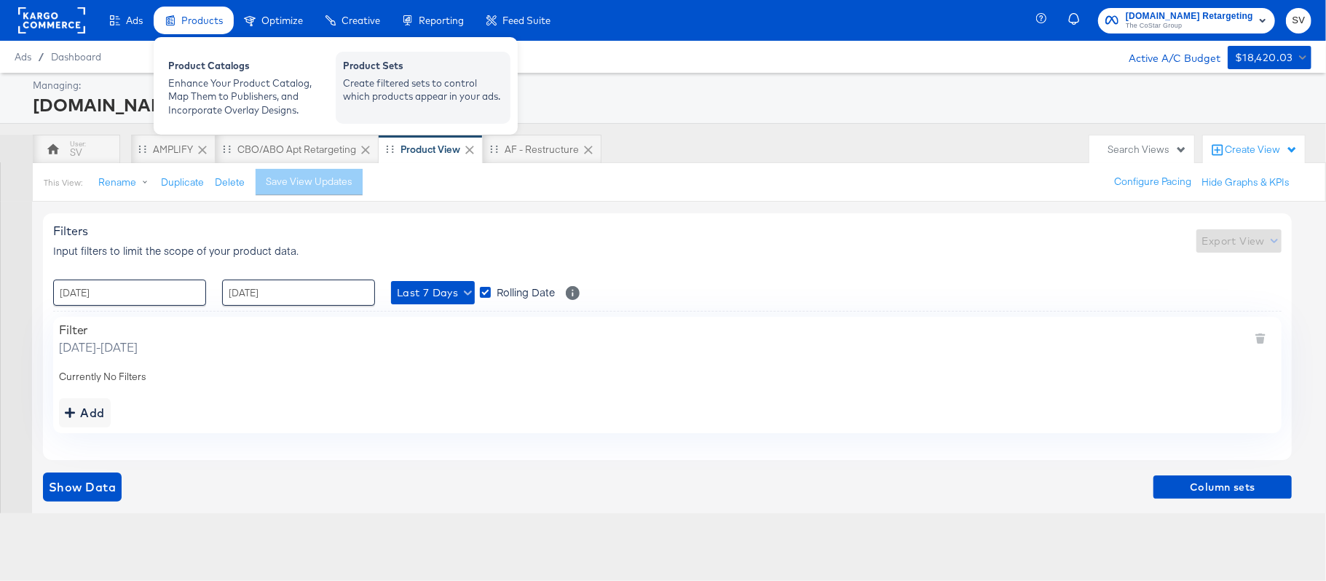
click at [380, 83] on div "Create filtered sets to control which products appear in your ads." at bounding box center [423, 89] width 160 height 27
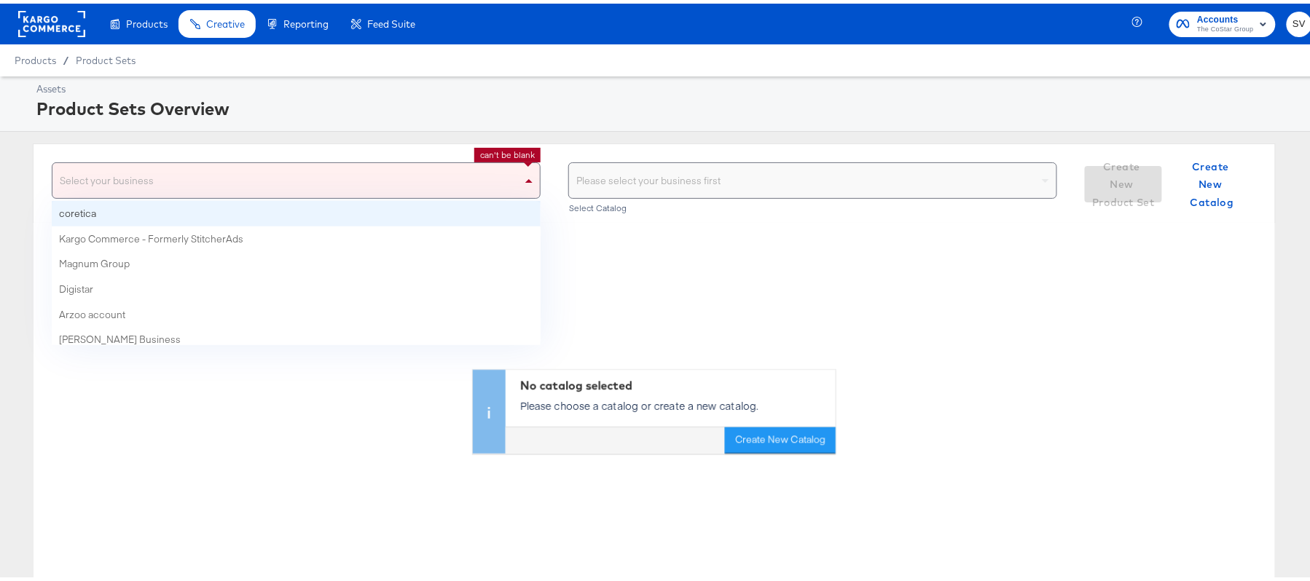
click at [289, 164] on div "Select your business" at bounding box center [295, 177] width 487 height 35
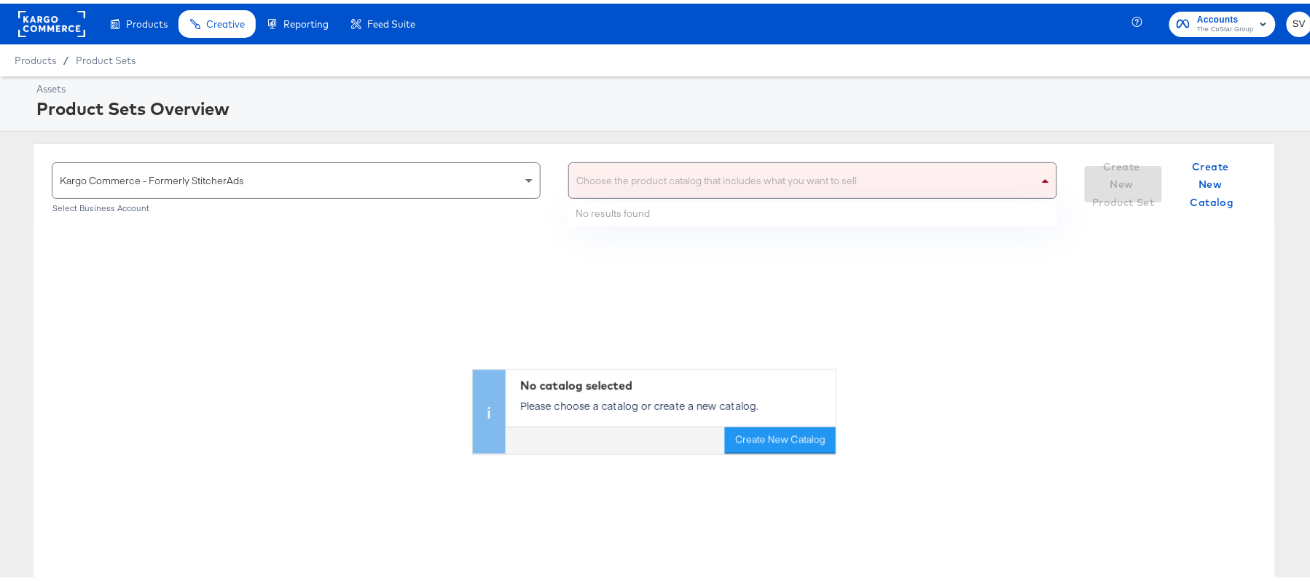
click at [755, 161] on div "Choose the product catalog that includes what you want to sell" at bounding box center [812, 177] width 487 height 35
type input "ahl"
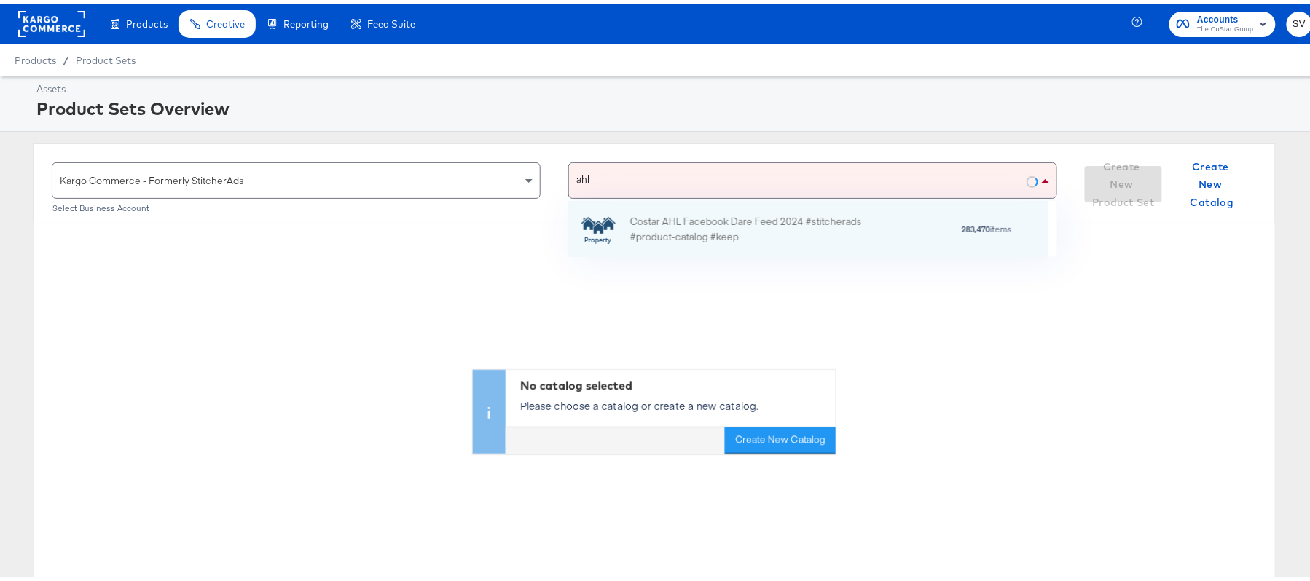
scroll to position [39, 463]
click at [645, 224] on div "Costar AHL Facebook Dare Feed 2024 #stitcherads #product-catalog #keep" at bounding box center [757, 225] width 255 height 31
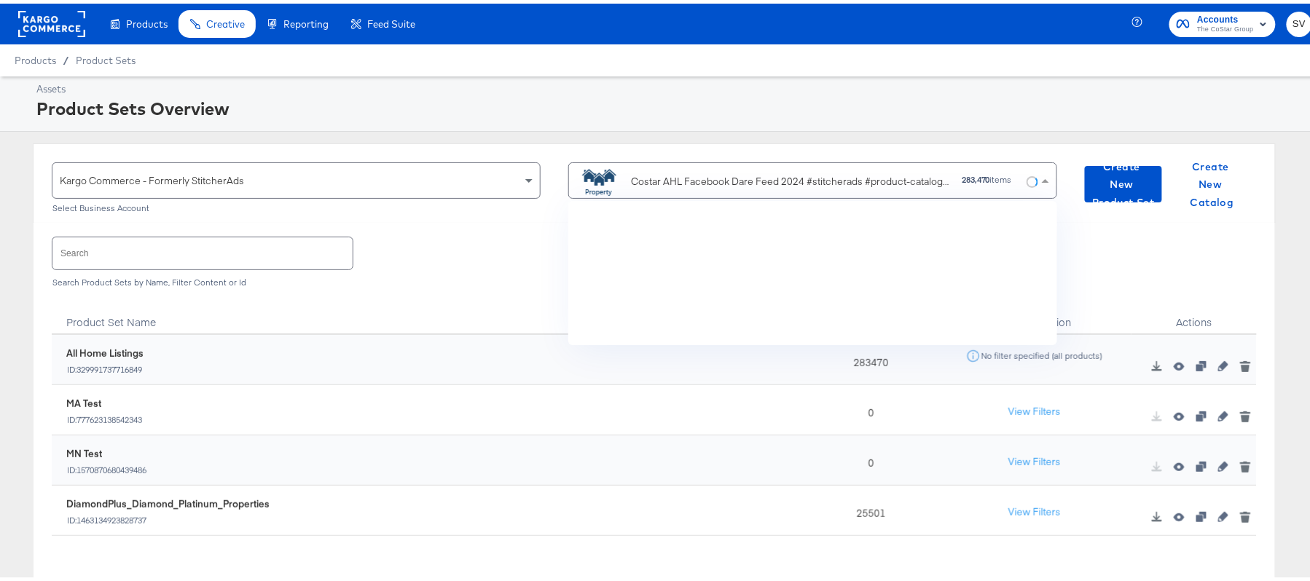
scroll to position [127, 463]
click at [296, 258] on input "text" at bounding box center [202, 249] width 300 height 31
paste input "DiamondPlus_Diamond_Platinum_Properties"
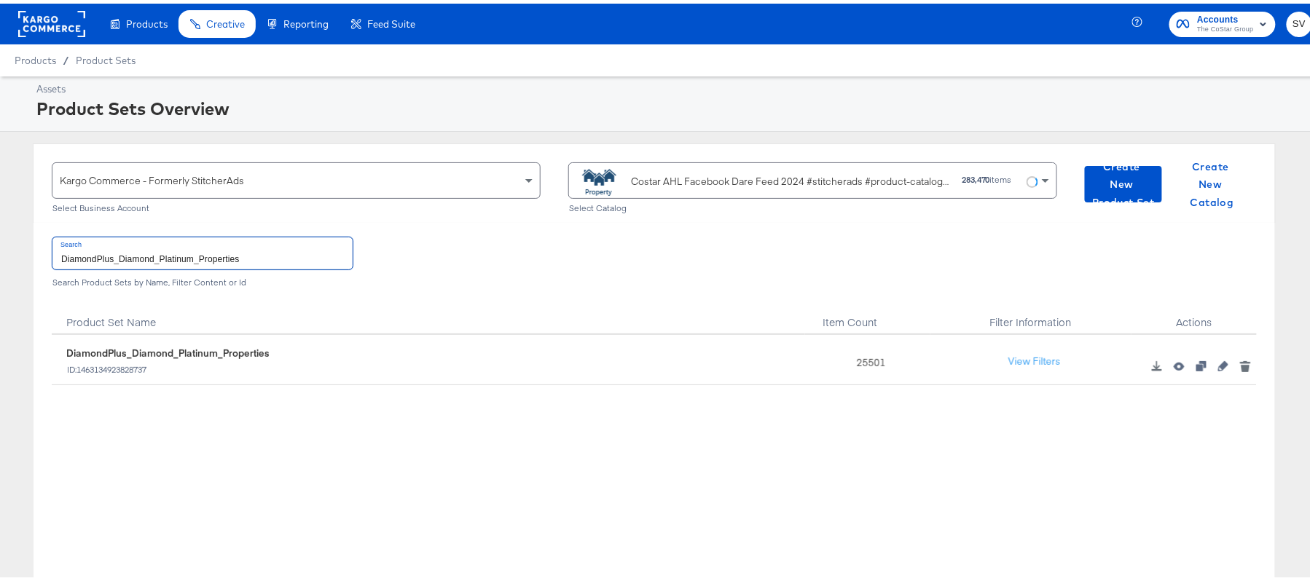
type input "DiamondPlus_Diamond_Platinum_Properties"
click at [869, 359] on div "25501" at bounding box center [867, 356] width 125 height 50
copy div "25501"
